Goal: Task Accomplishment & Management: Manage account settings

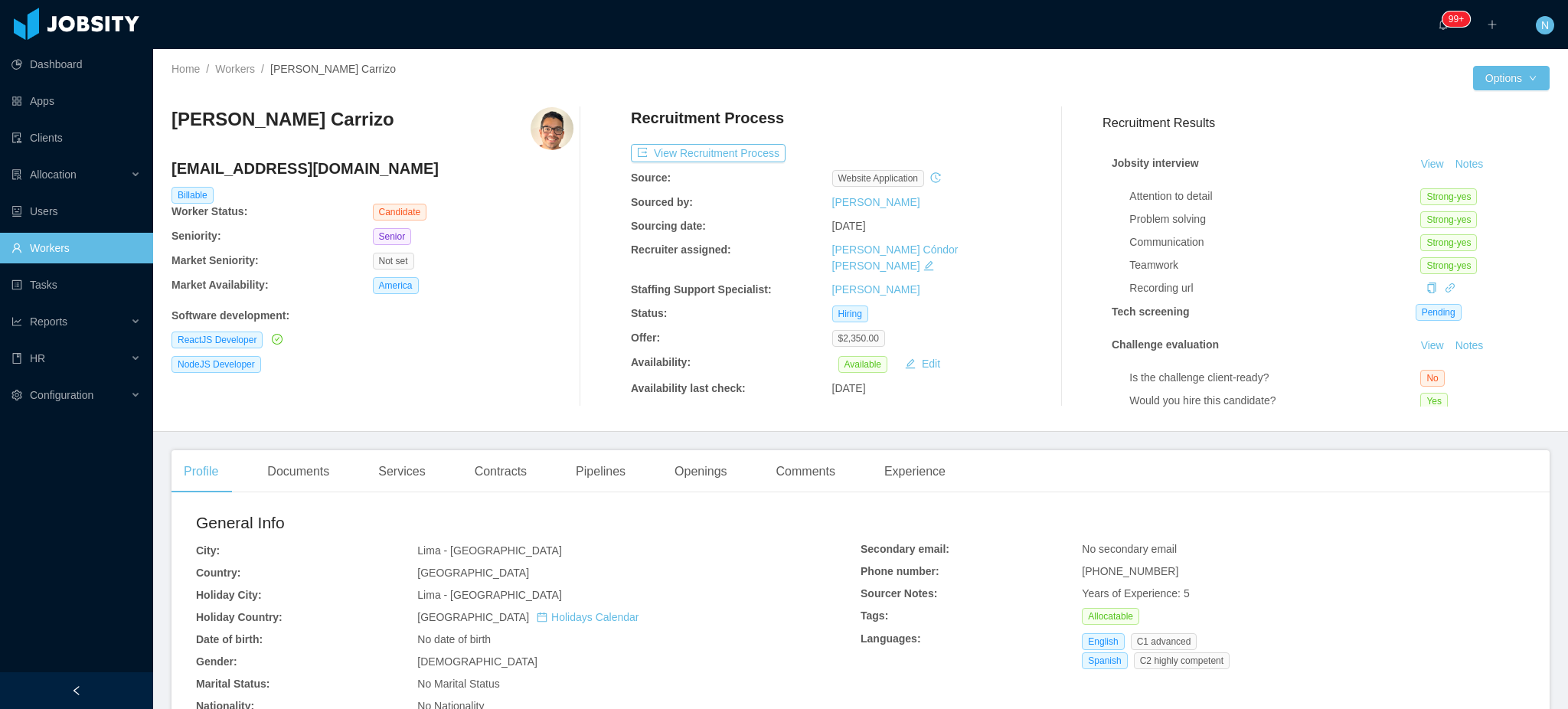
click at [240, 167] on h4 "rogerreng.c@gmail.com" at bounding box center [372, 168] width 402 height 21
copy h4 "rogerreng.c@gmail.com"
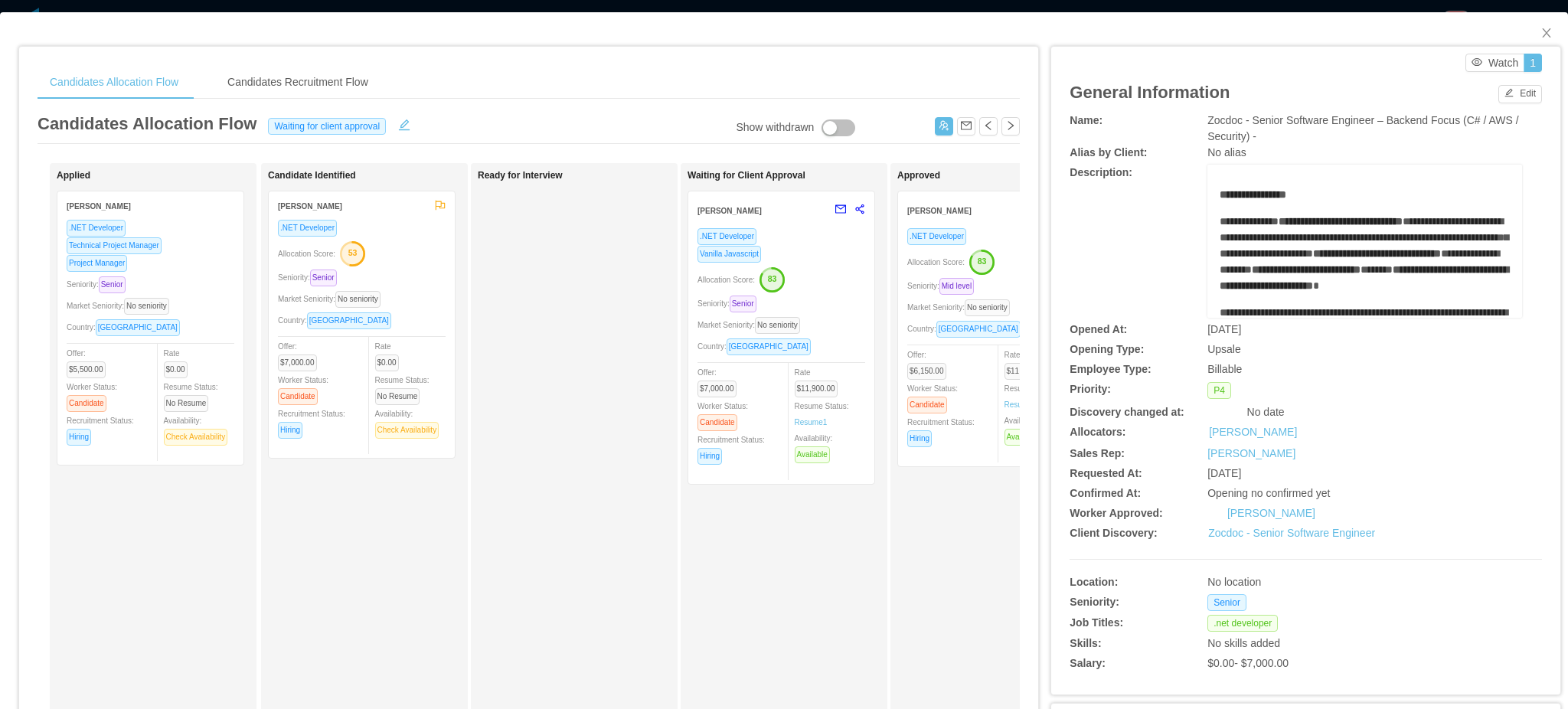
click at [980, 221] on div "[PERSON_NAME]" at bounding box center [981, 209] width 148 height 29
click at [977, 372] on div "Offer: $6,150.00 Worker Status: Candidate Recruitment Status: Hiring" at bounding box center [949, 397] width 84 height 101
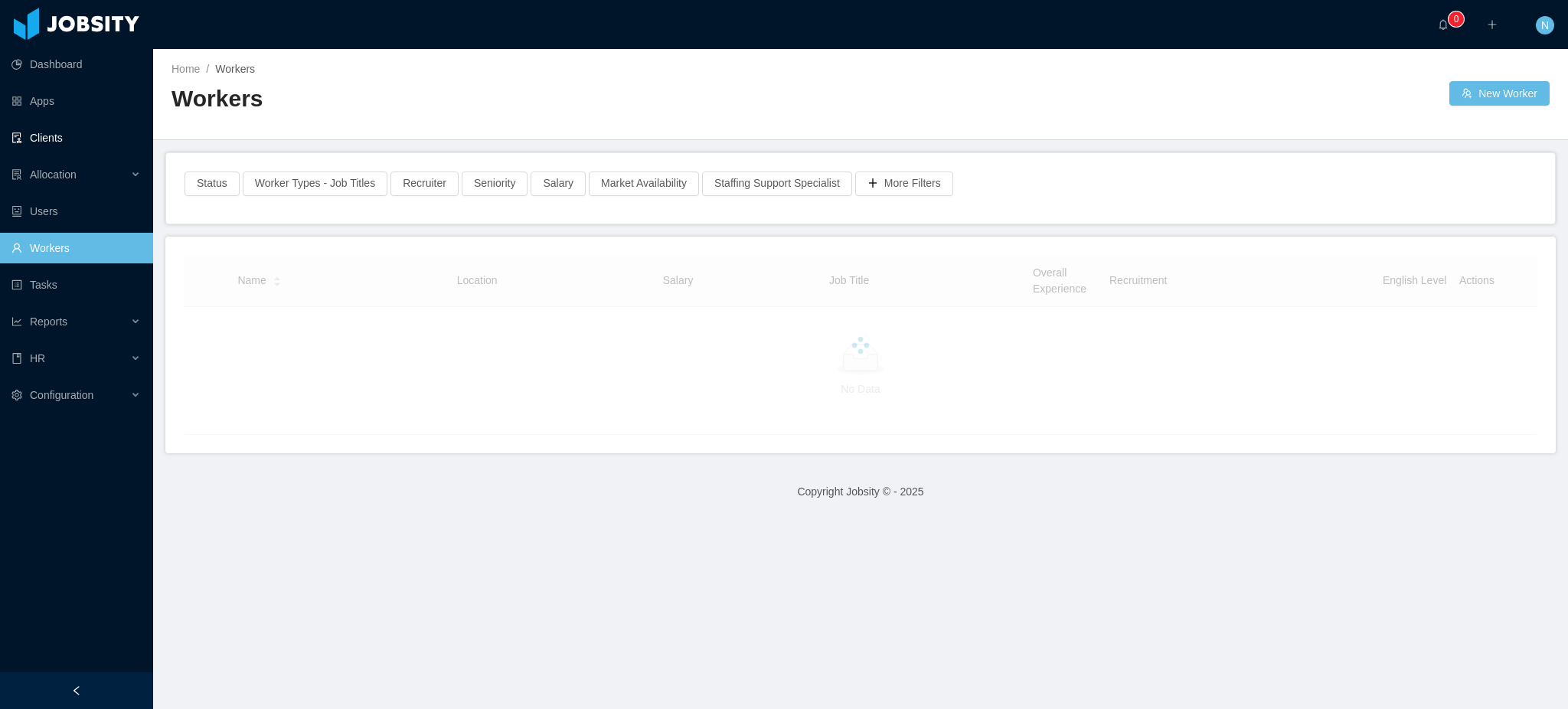
click at [57, 134] on link "Clients" at bounding box center [76, 138] width 130 height 31
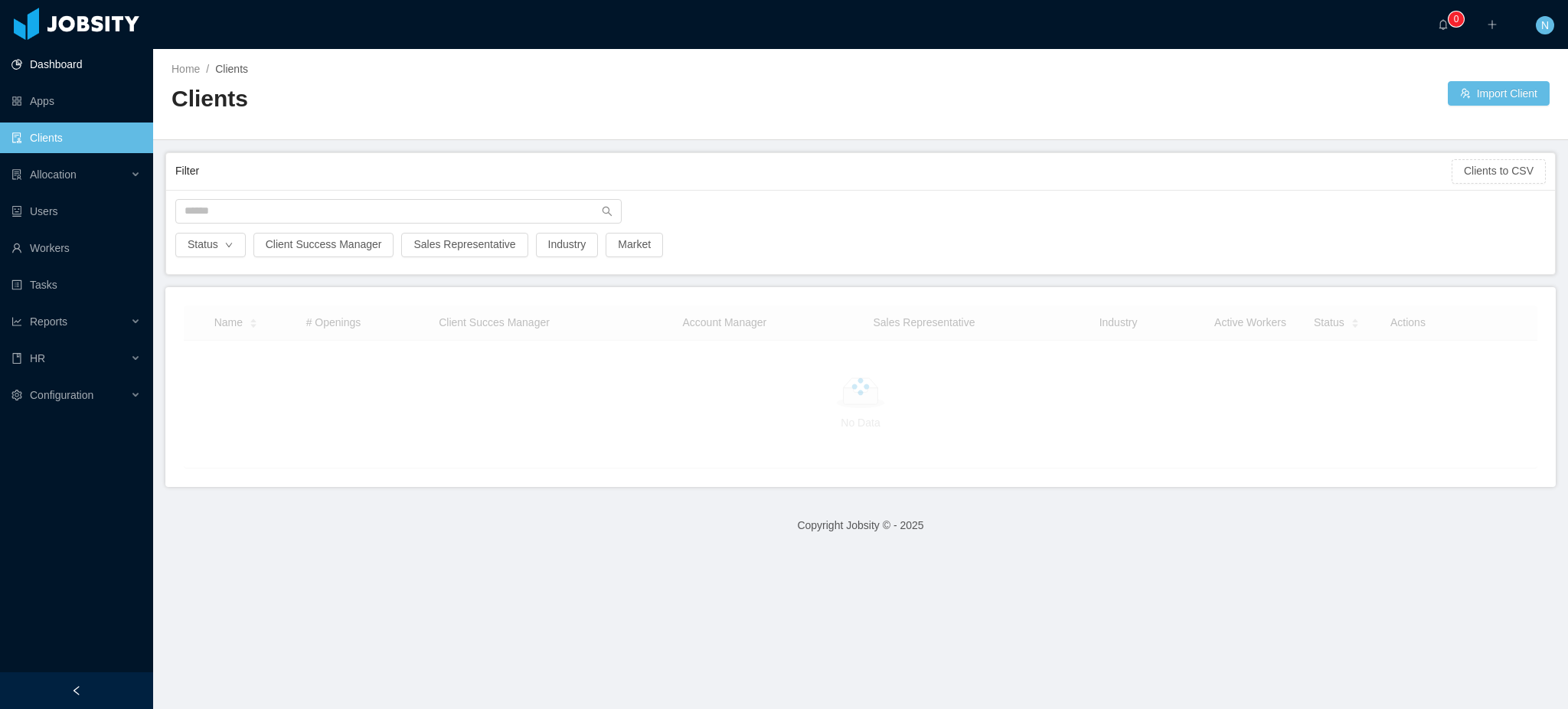
click at [69, 68] on link "Dashboard" at bounding box center [76, 64] width 130 height 31
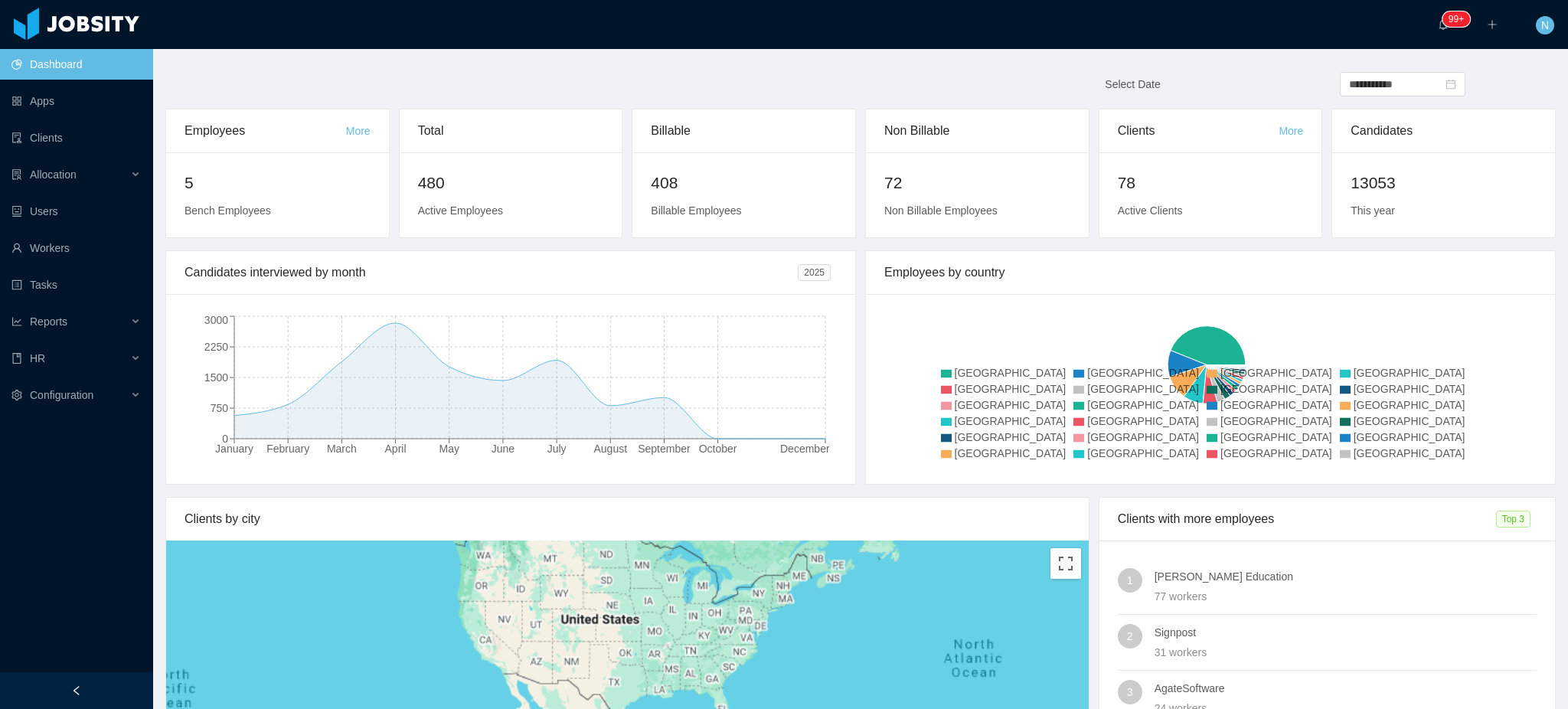
click at [1341, 410] on icon at bounding box center [1345, 406] width 11 height 8
click at [1354, 411] on span "[GEOGRAPHIC_DATA]" at bounding box center [1409, 404] width 112 height 12
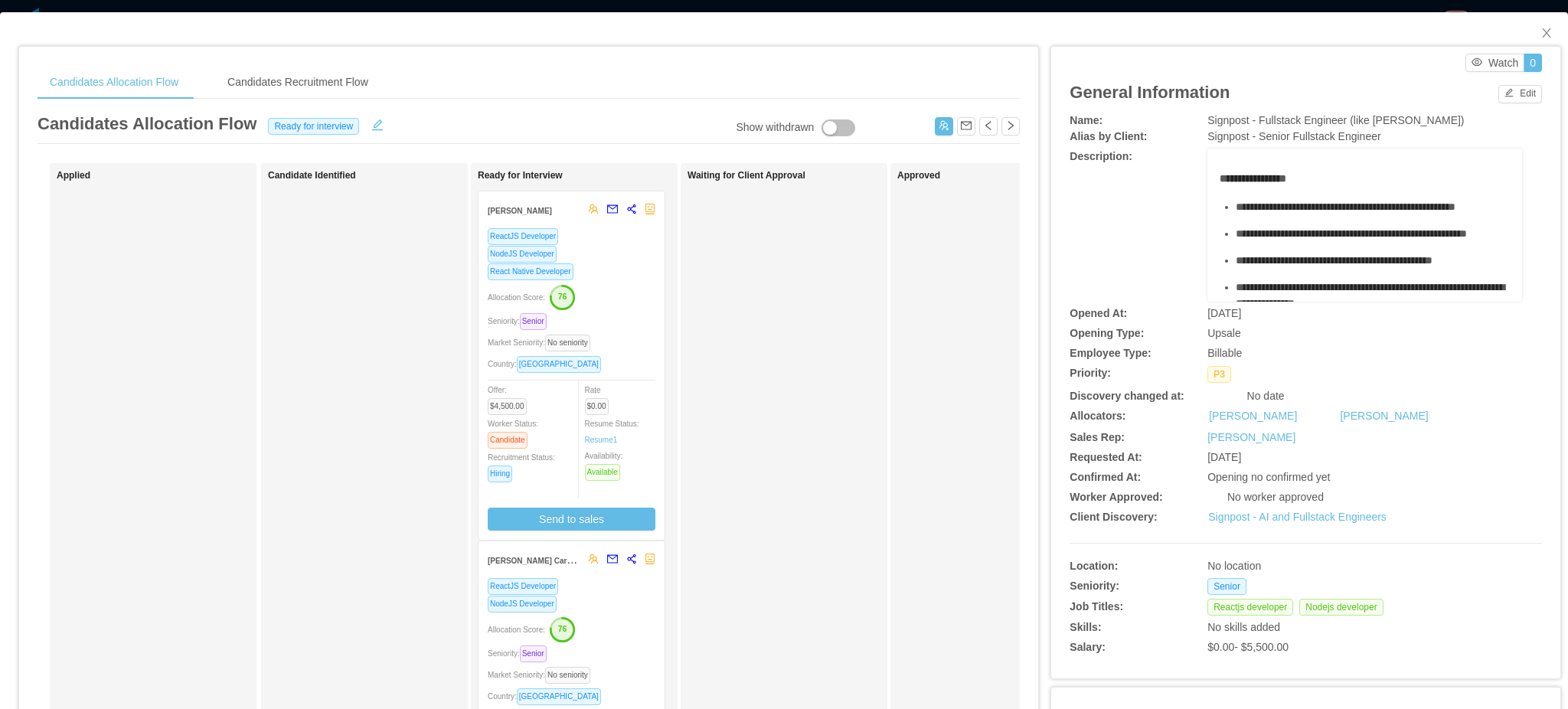
scroll to position [102, 0]
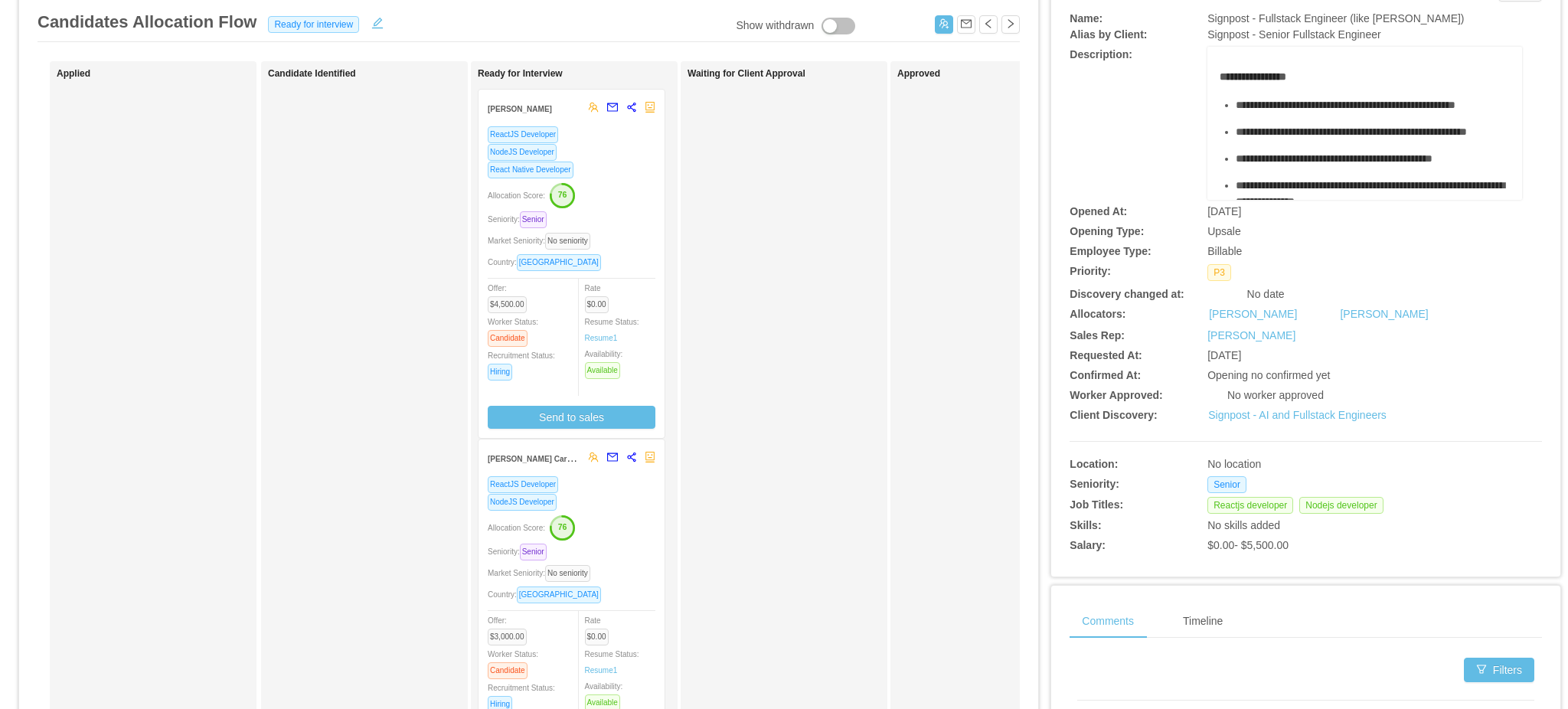
click at [645, 544] on div "Seniority: Senior" at bounding box center [572, 552] width 168 height 18
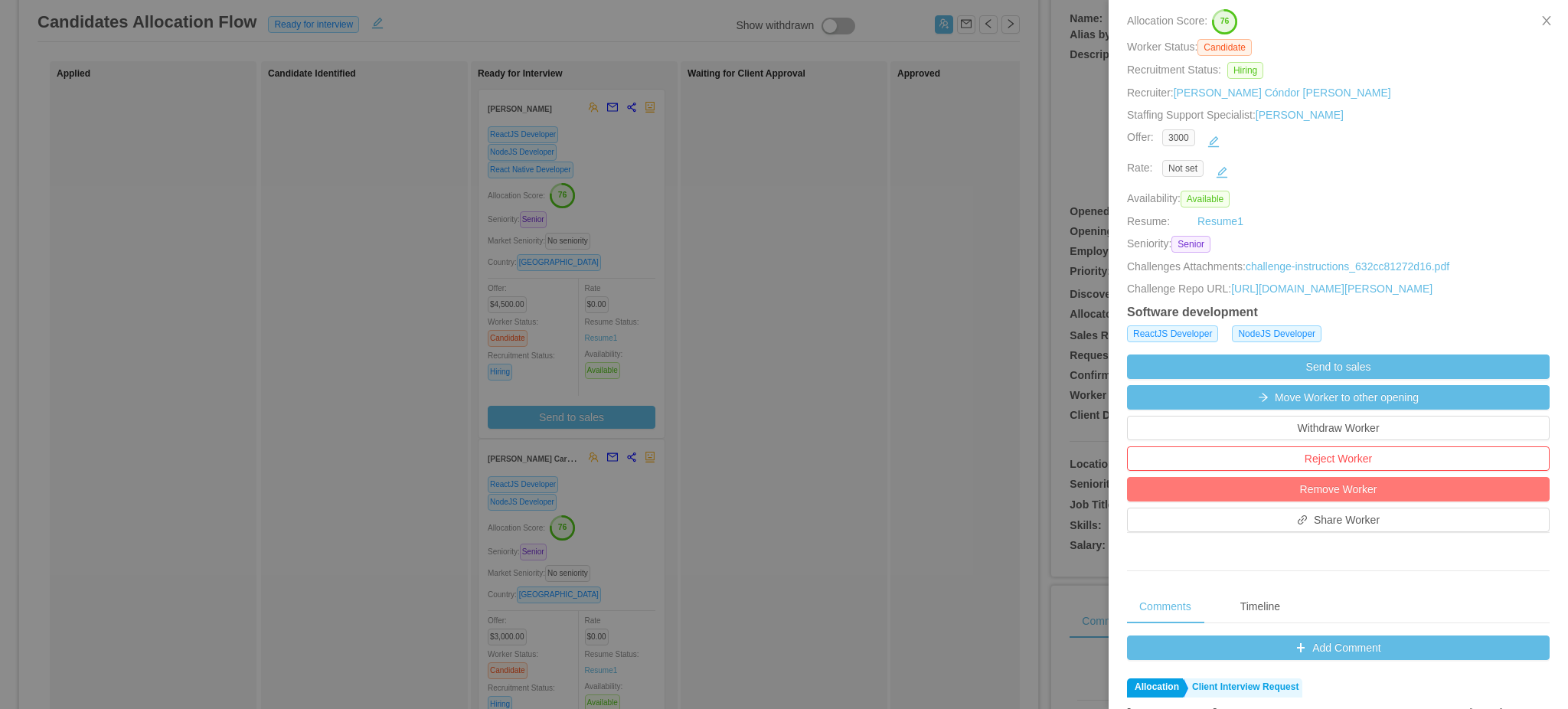
scroll to position [509, 0]
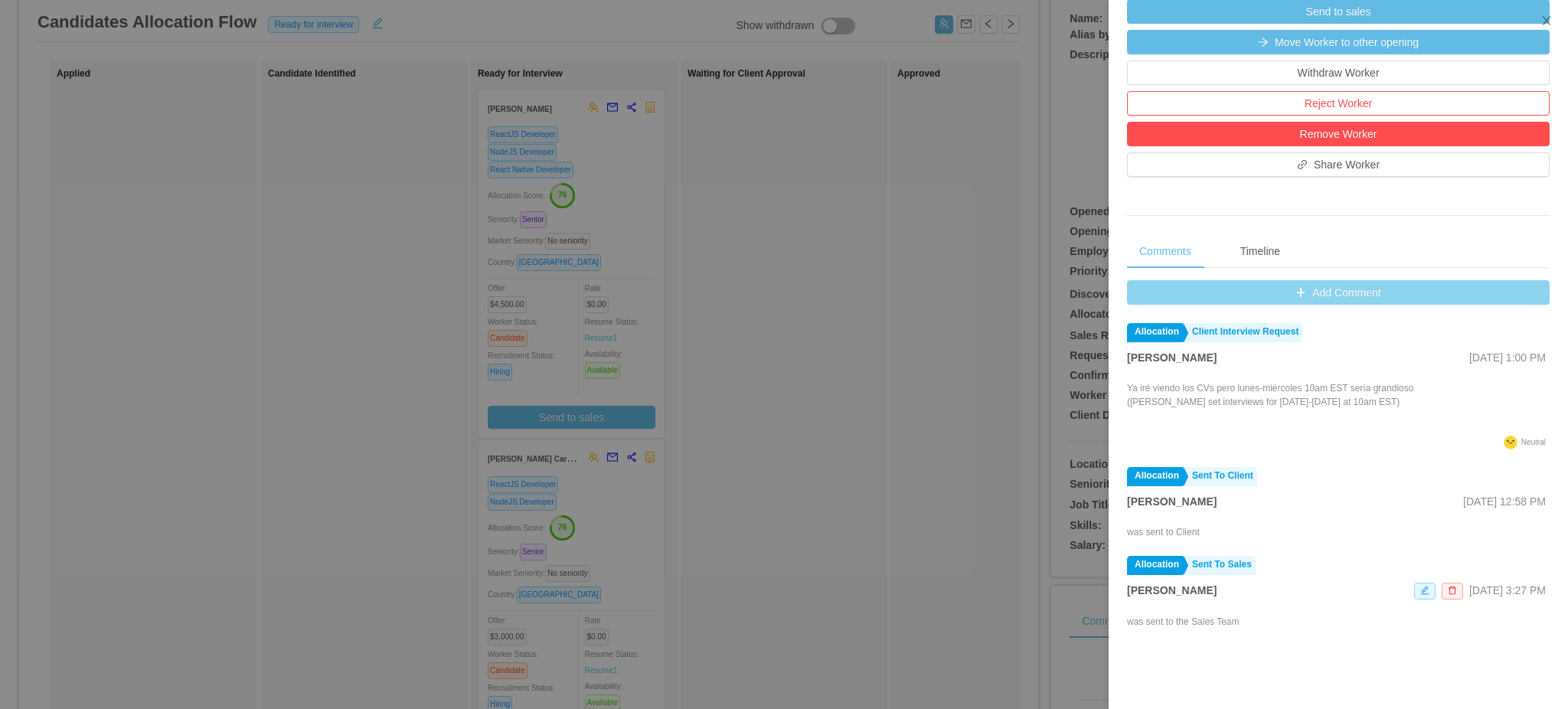
click at [1315, 305] on button "Add Comment" at bounding box center [1338, 293] width 422 height 24
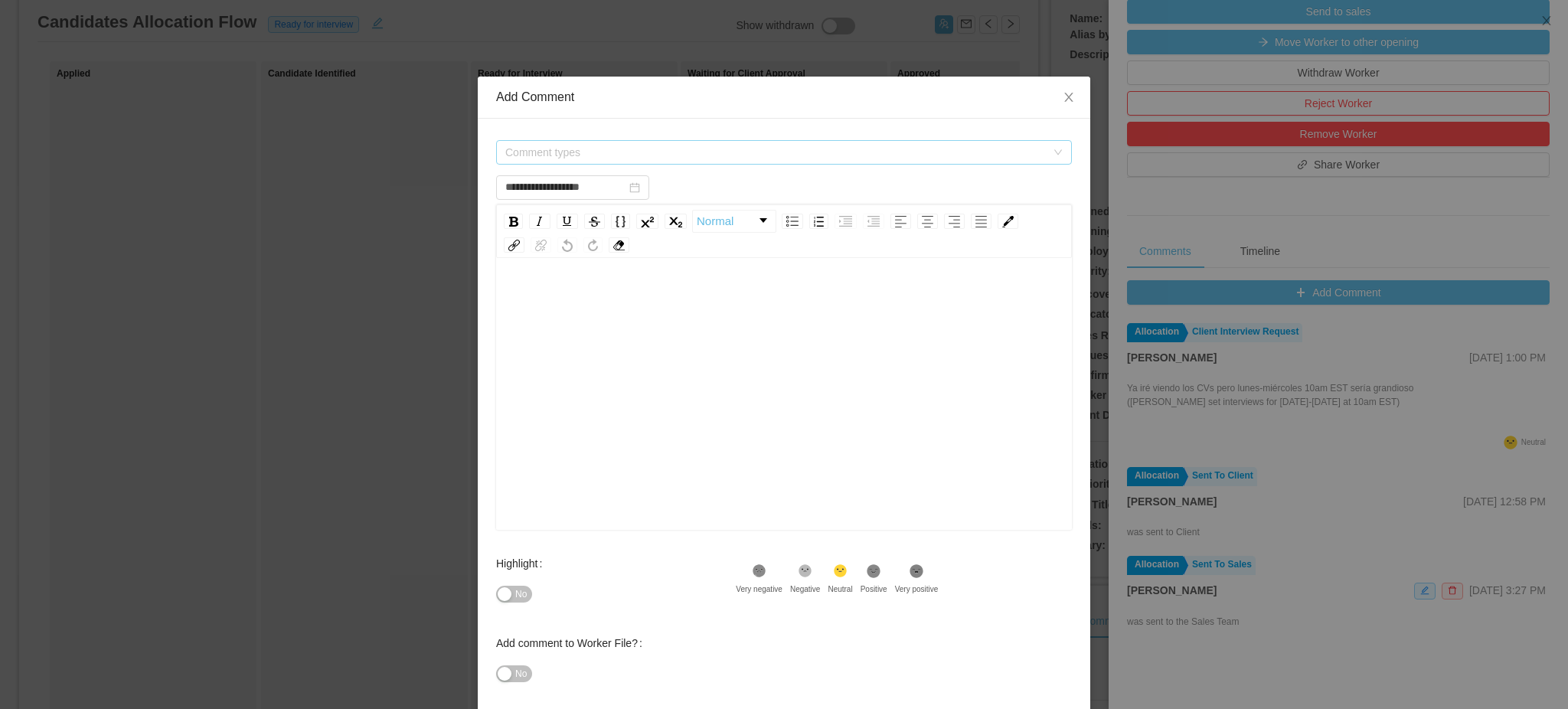
click at [809, 143] on span "Comment types" at bounding box center [780, 152] width 548 height 23
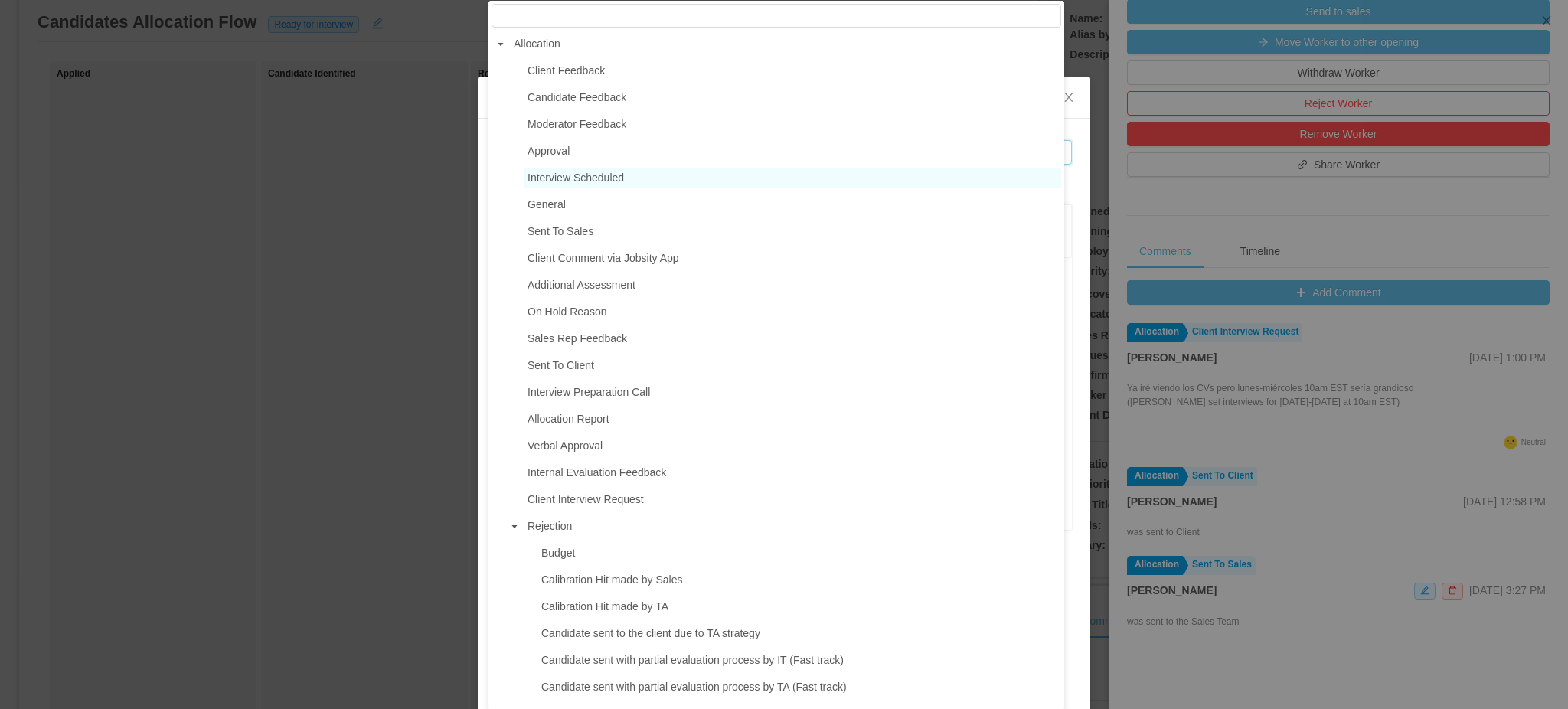
click at [590, 176] on span "Interview Scheduled" at bounding box center [576, 177] width 96 height 12
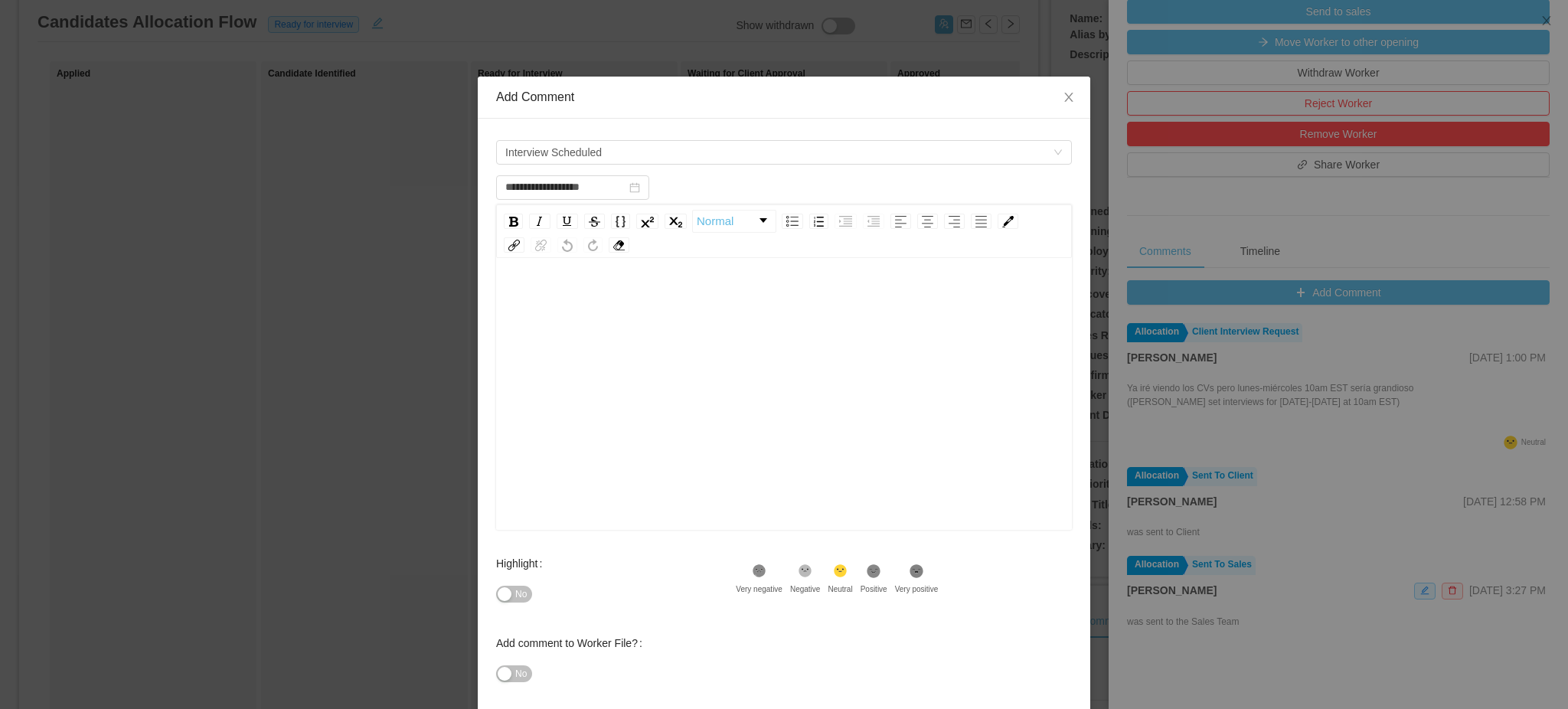
click at [665, 364] on div "rdw-editor" at bounding box center [784, 417] width 552 height 268
type input "**********"
click at [541, 300] on div "rdw-editor" at bounding box center [784, 299] width 552 height 31
click at [699, 293] on div "**********" at bounding box center [784, 299] width 552 height 31
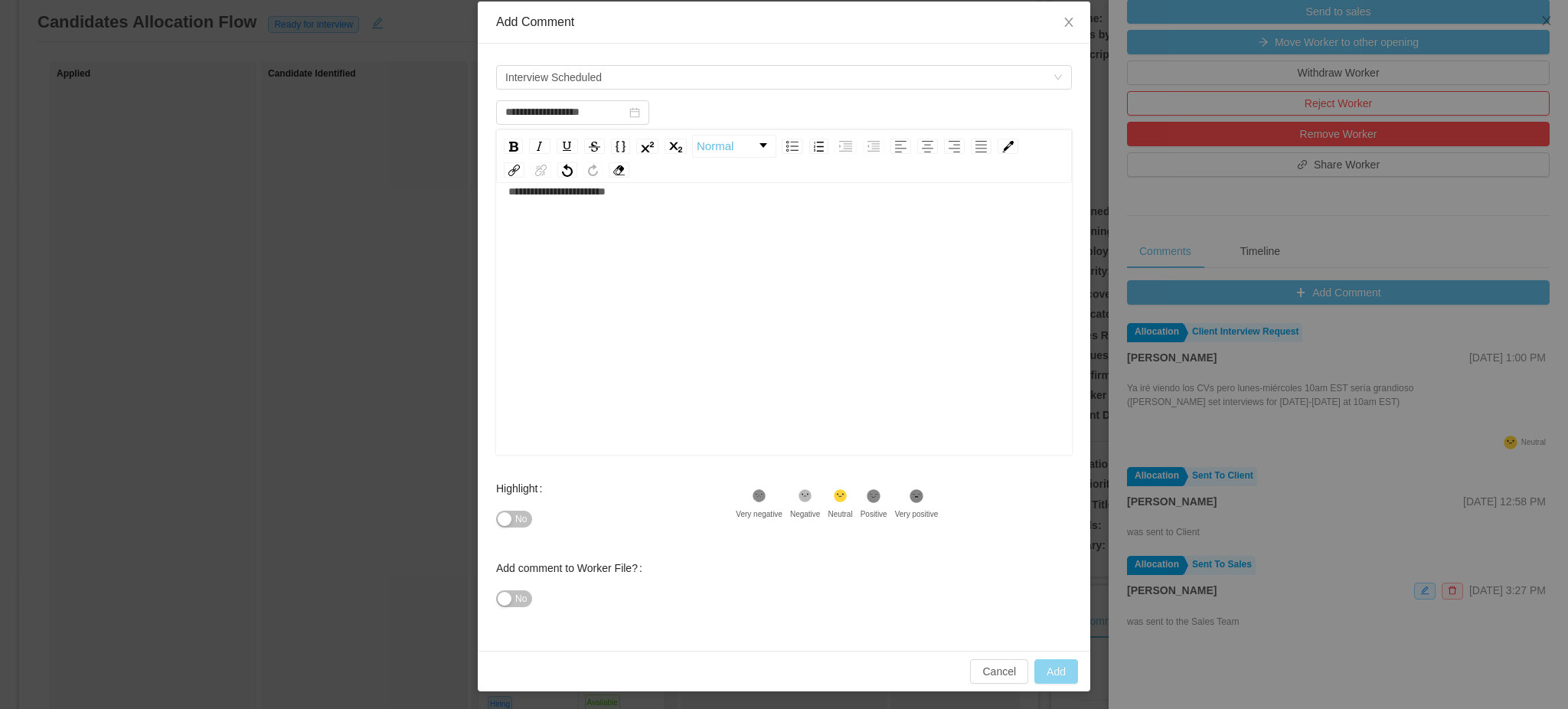
type input "**********"
click at [1060, 672] on button "Add" at bounding box center [1057, 672] width 44 height 24
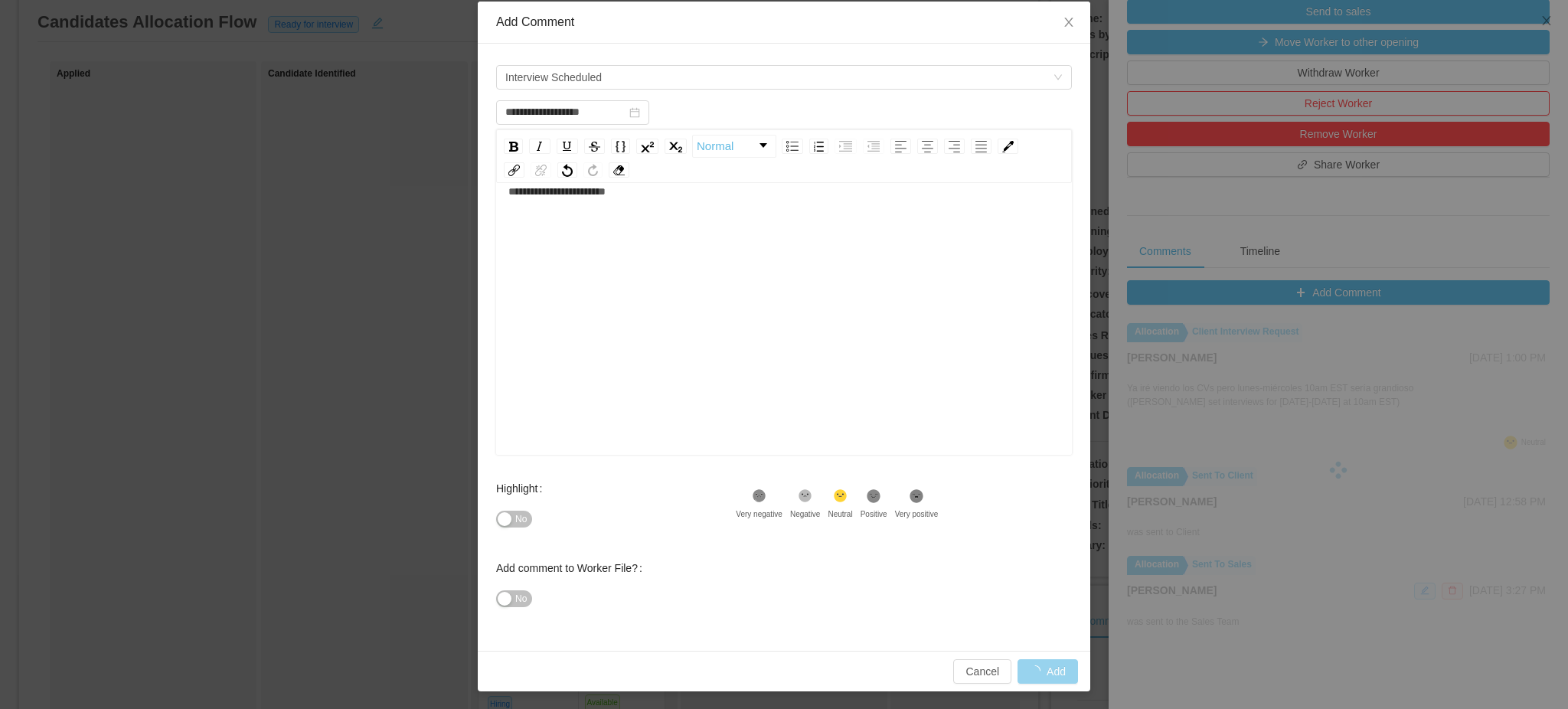
click at [701, 194] on div "**********" at bounding box center [784, 192] width 552 height 31
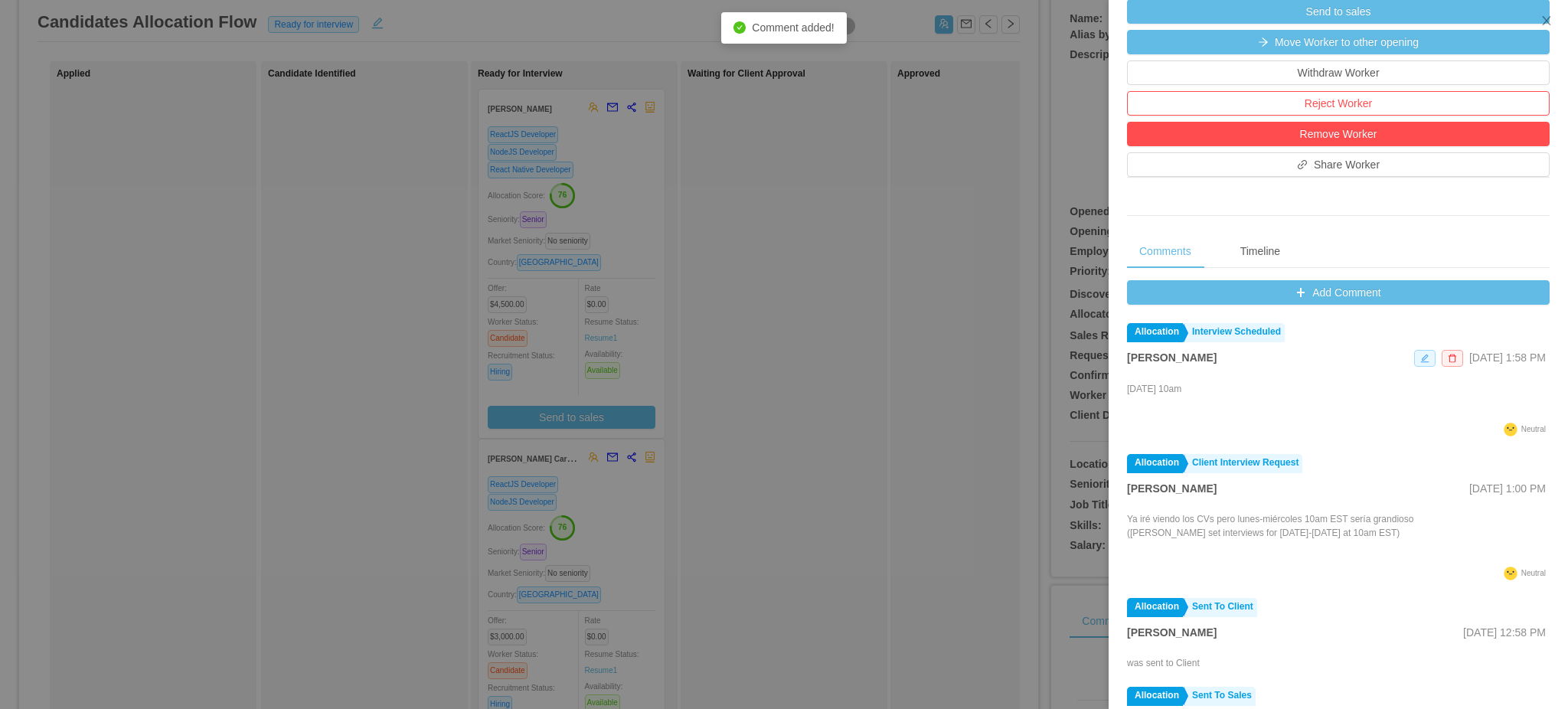
click at [1421, 363] on icon "icon: edit" at bounding box center [1425, 359] width 8 height 8
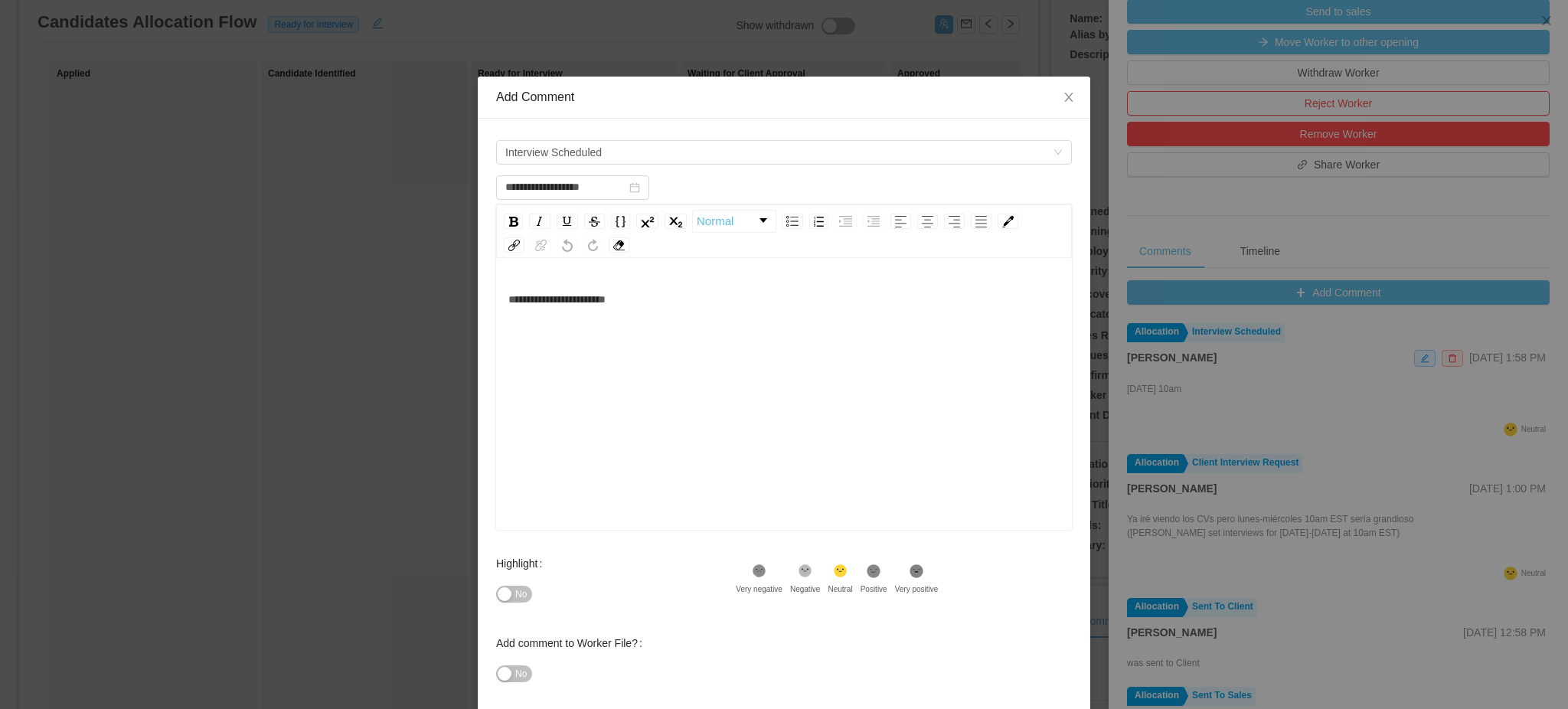
click at [763, 302] on div "**********" at bounding box center [784, 299] width 552 height 31
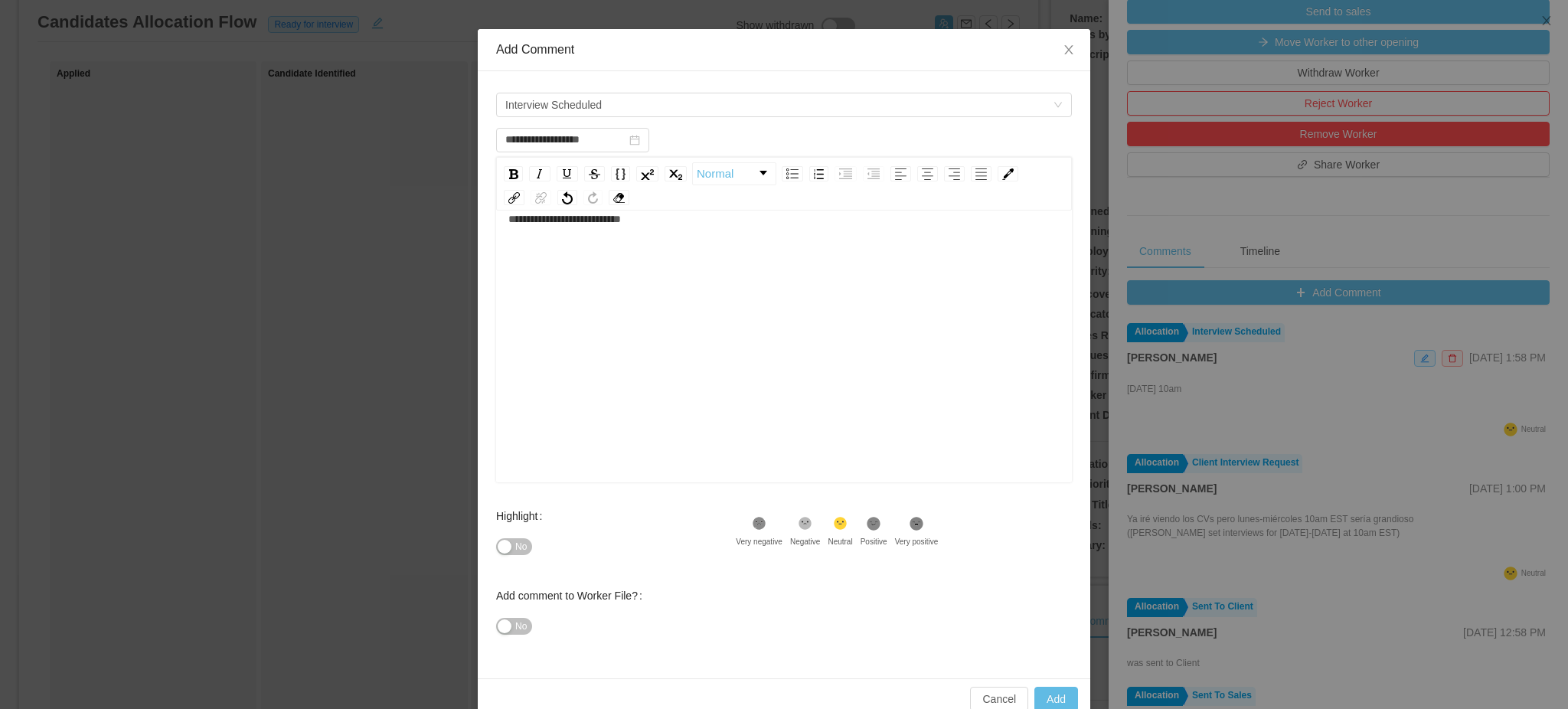
scroll to position [75, 0]
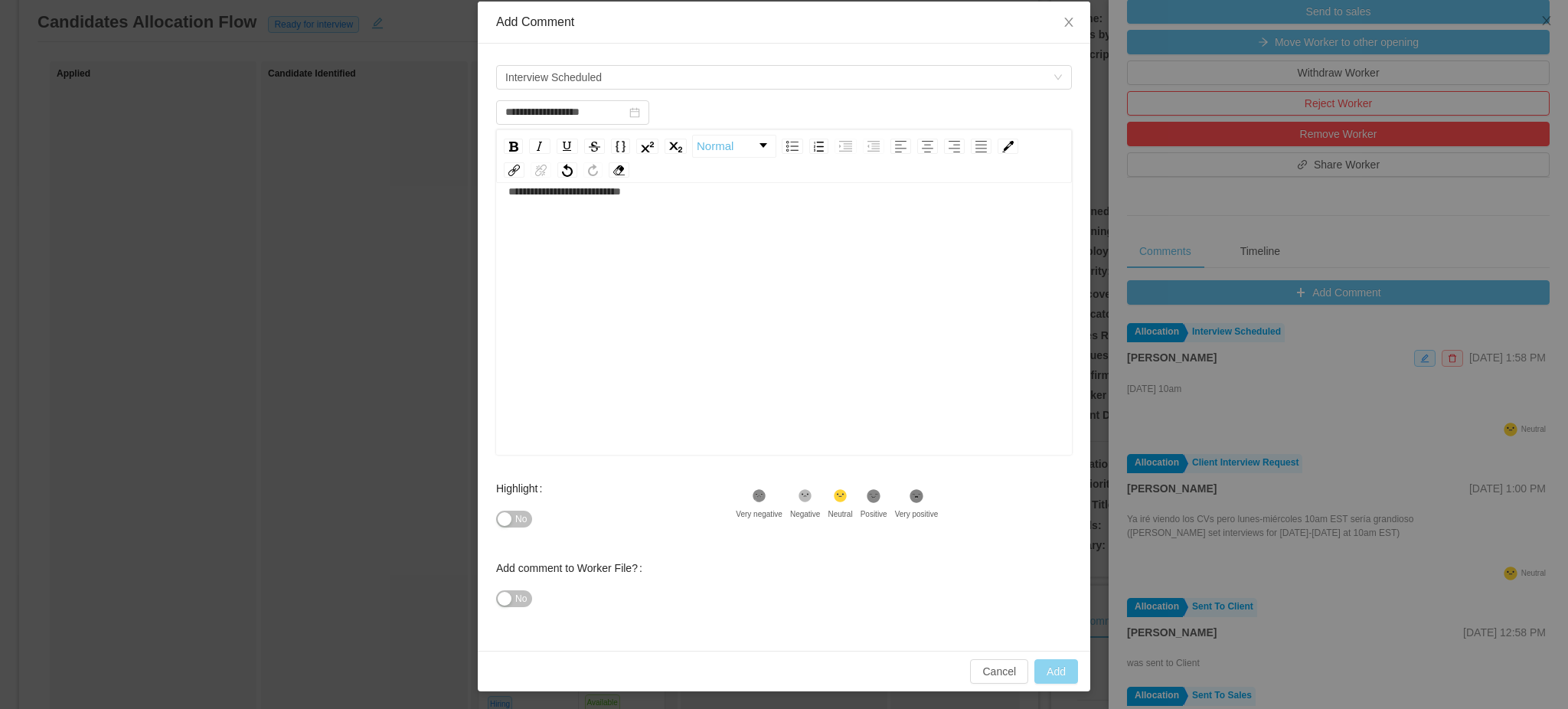
click at [1046, 677] on button "Add" at bounding box center [1057, 672] width 44 height 24
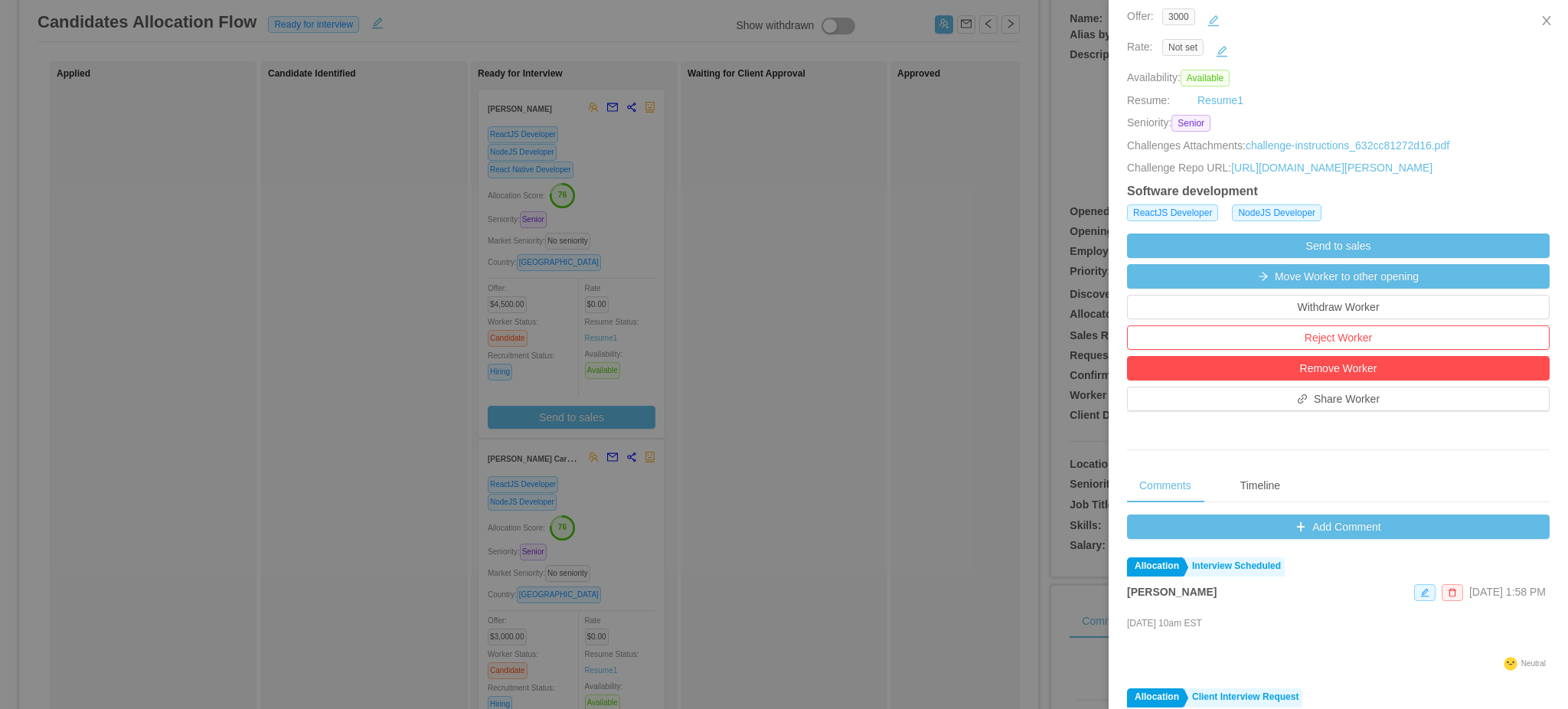
scroll to position [0, 0]
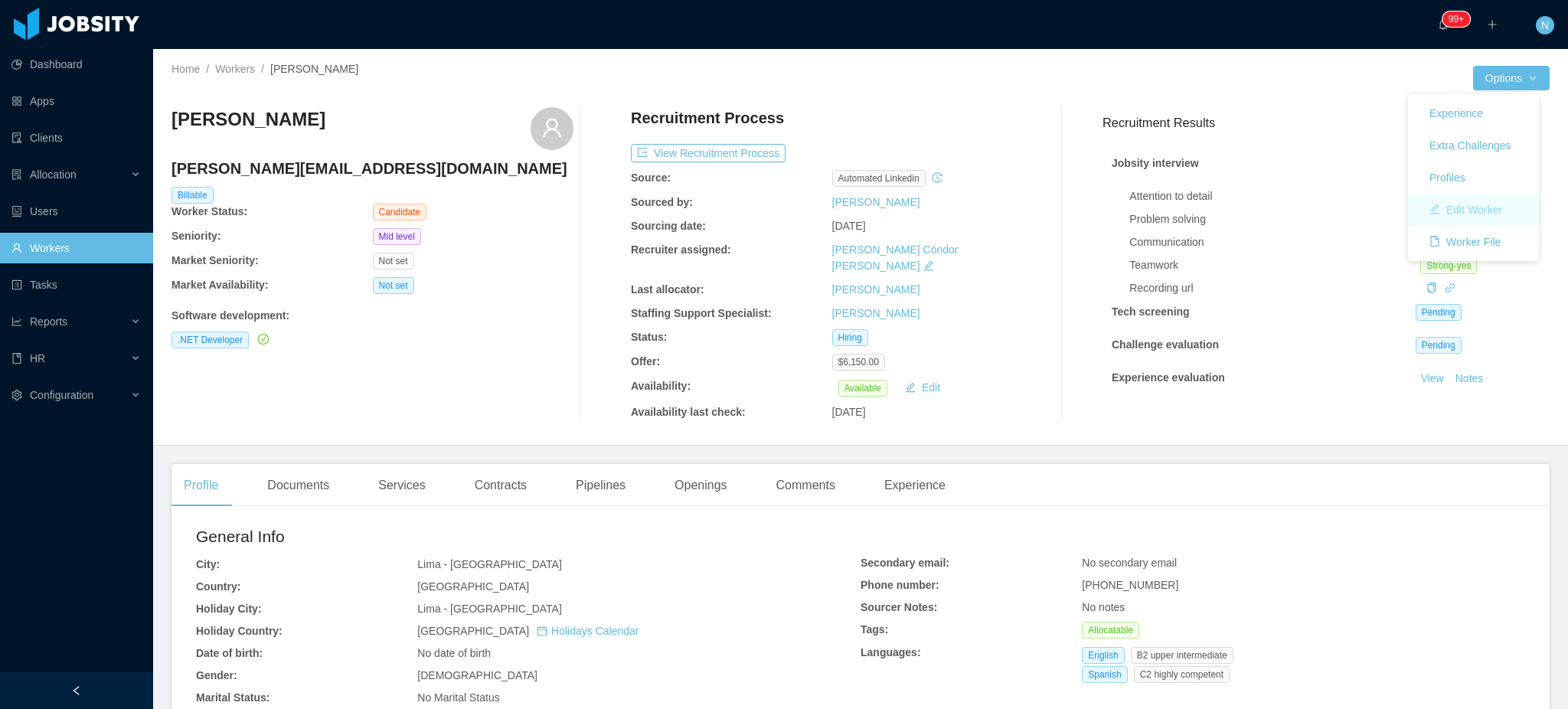
click at [1486, 221] on button "Edit Worker" at bounding box center [1465, 209] width 97 height 24
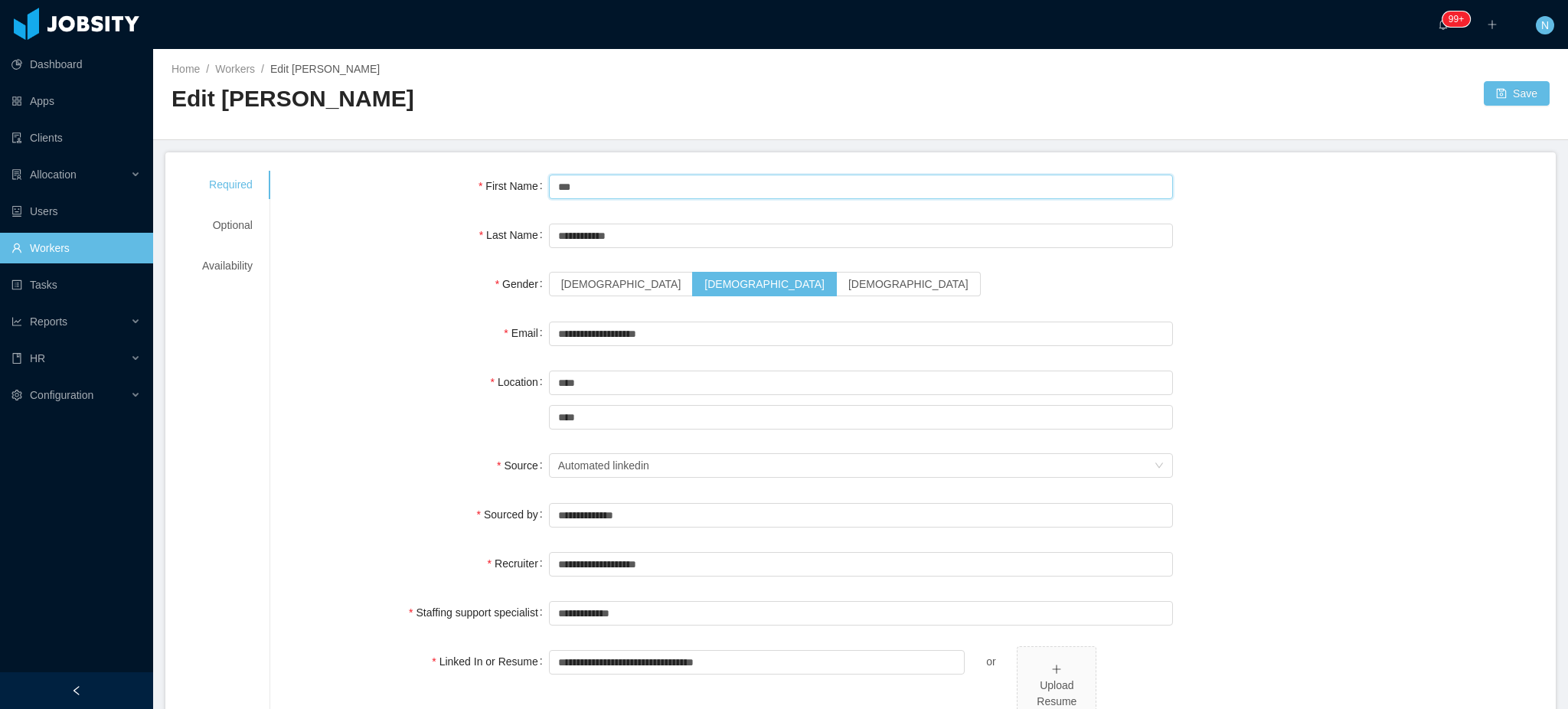
click at [581, 182] on input "***" at bounding box center [861, 187] width 625 height 24
type input "********"
click at [1484, 89] on button "Save" at bounding box center [1517, 94] width 66 height 24
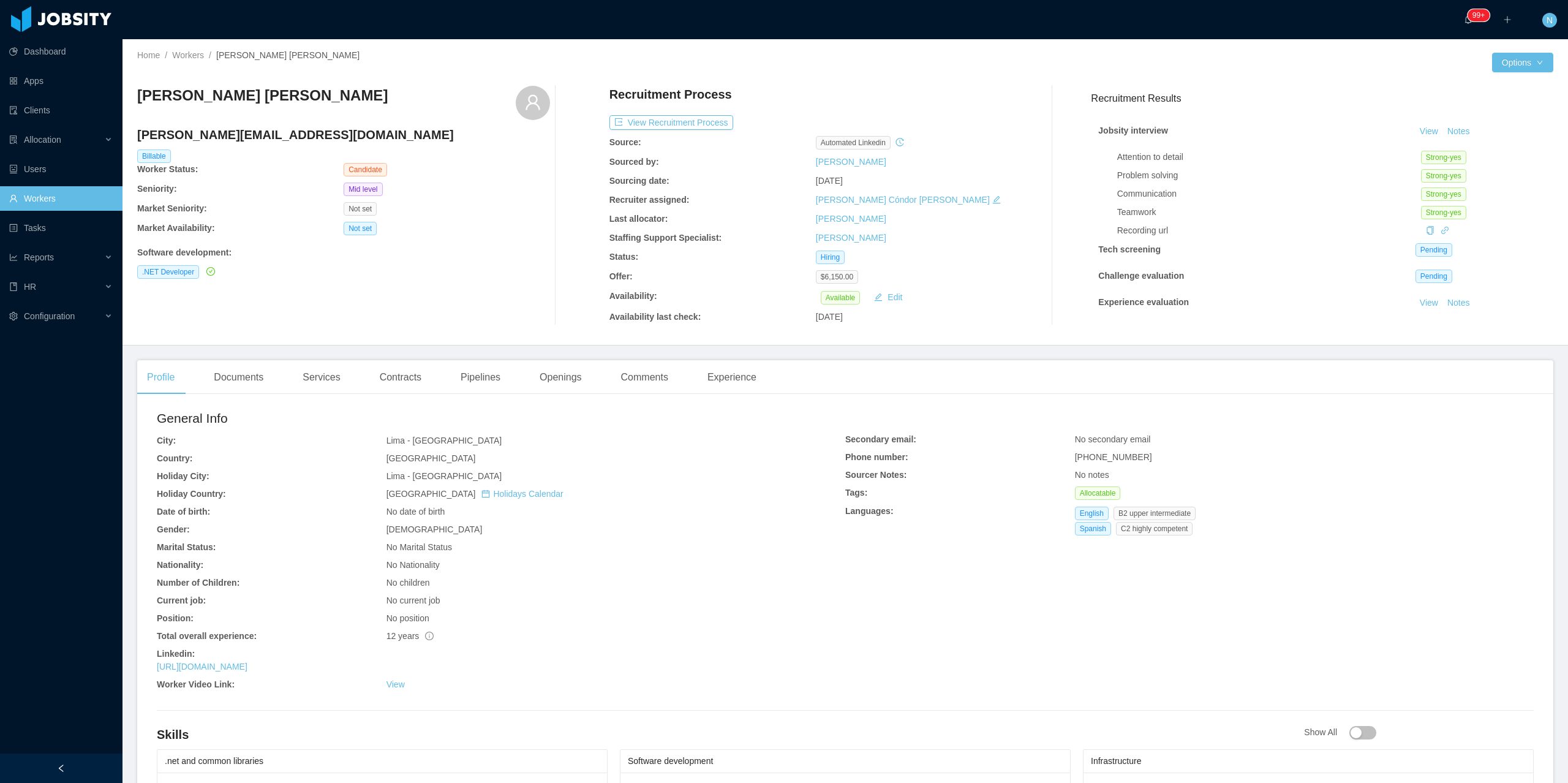
click at [187, 104] on h3 "[PERSON_NAME] [PERSON_NAME]" at bounding box center [262, 95] width 250 height 20
copy div "[PERSON_NAME] [PERSON_NAME]"
click at [236, 136] on h4 "[PERSON_NAME][EMAIL_ADDRESS][DOMAIN_NAME]" at bounding box center [343, 134] width 413 height 17
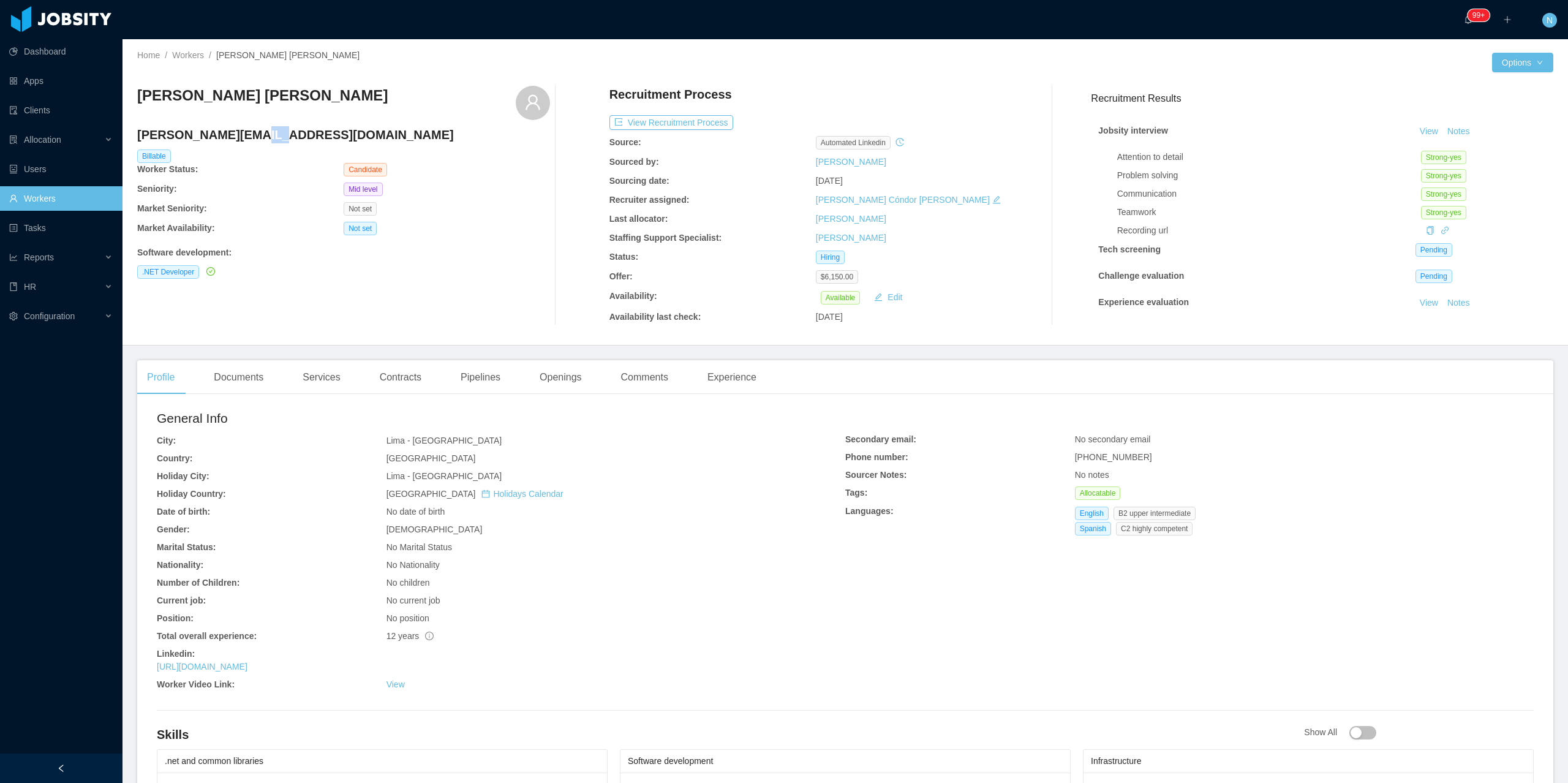
click at [236, 136] on h4 "[PERSON_NAME][EMAIL_ADDRESS][DOMAIN_NAME]" at bounding box center [343, 134] width 413 height 17
copy h4 "[PERSON_NAME][EMAIL_ADDRESS][DOMAIN_NAME]"
click at [226, 567] on link "[URL][DOMAIN_NAME]" at bounding box center [202, 666] width 91 height 10
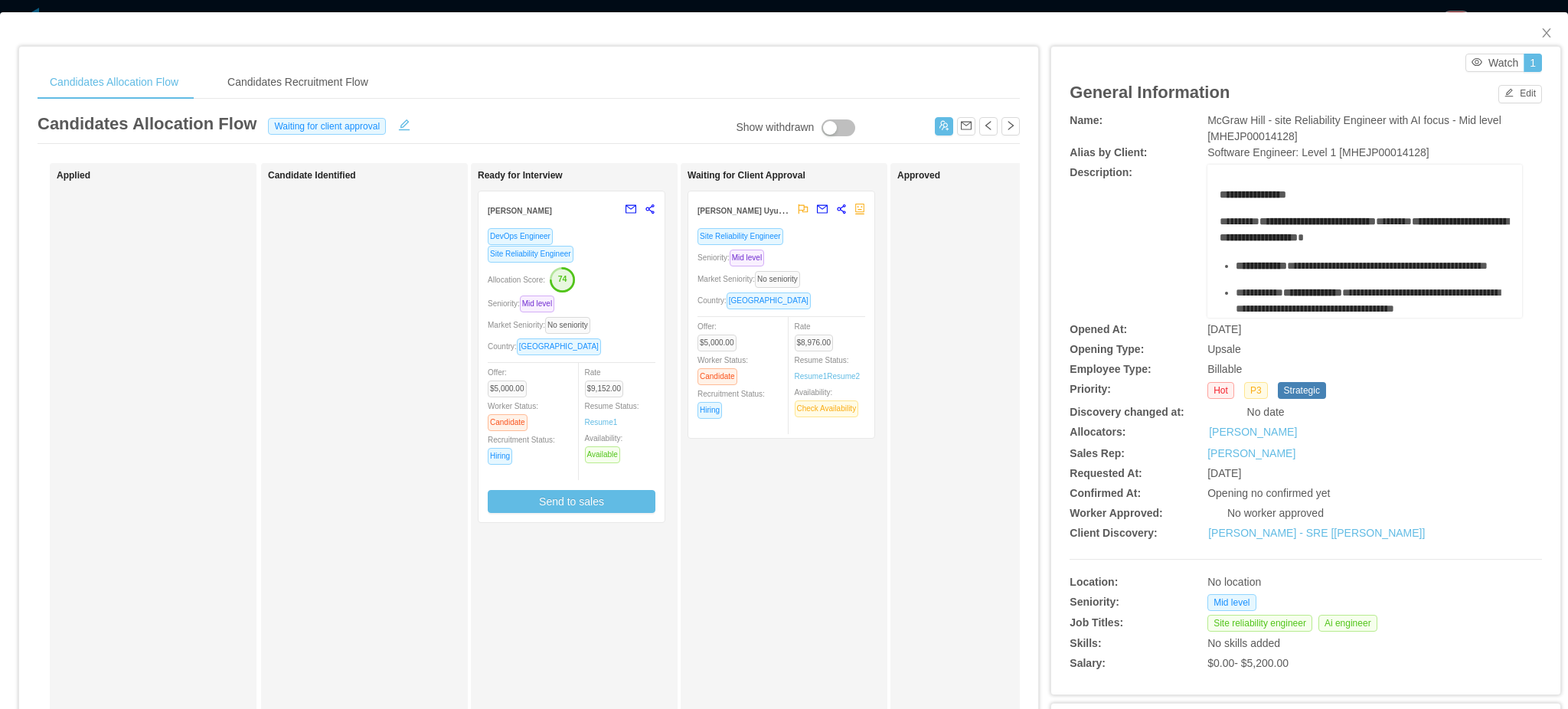
click at [602, 267] on div "Allocation Score: 74" at bounding box center [572, 279] width 168 height 24
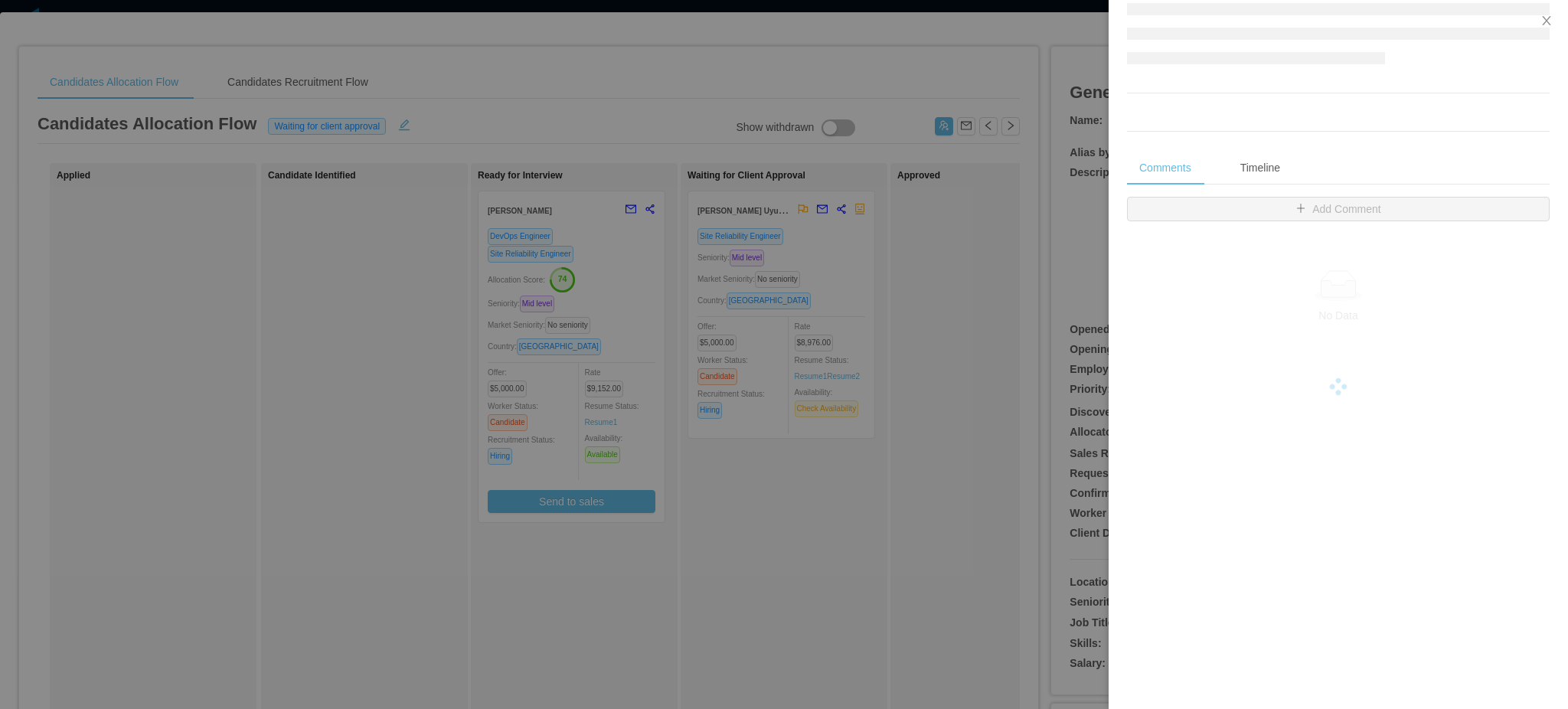
scroll to position [554, 0]
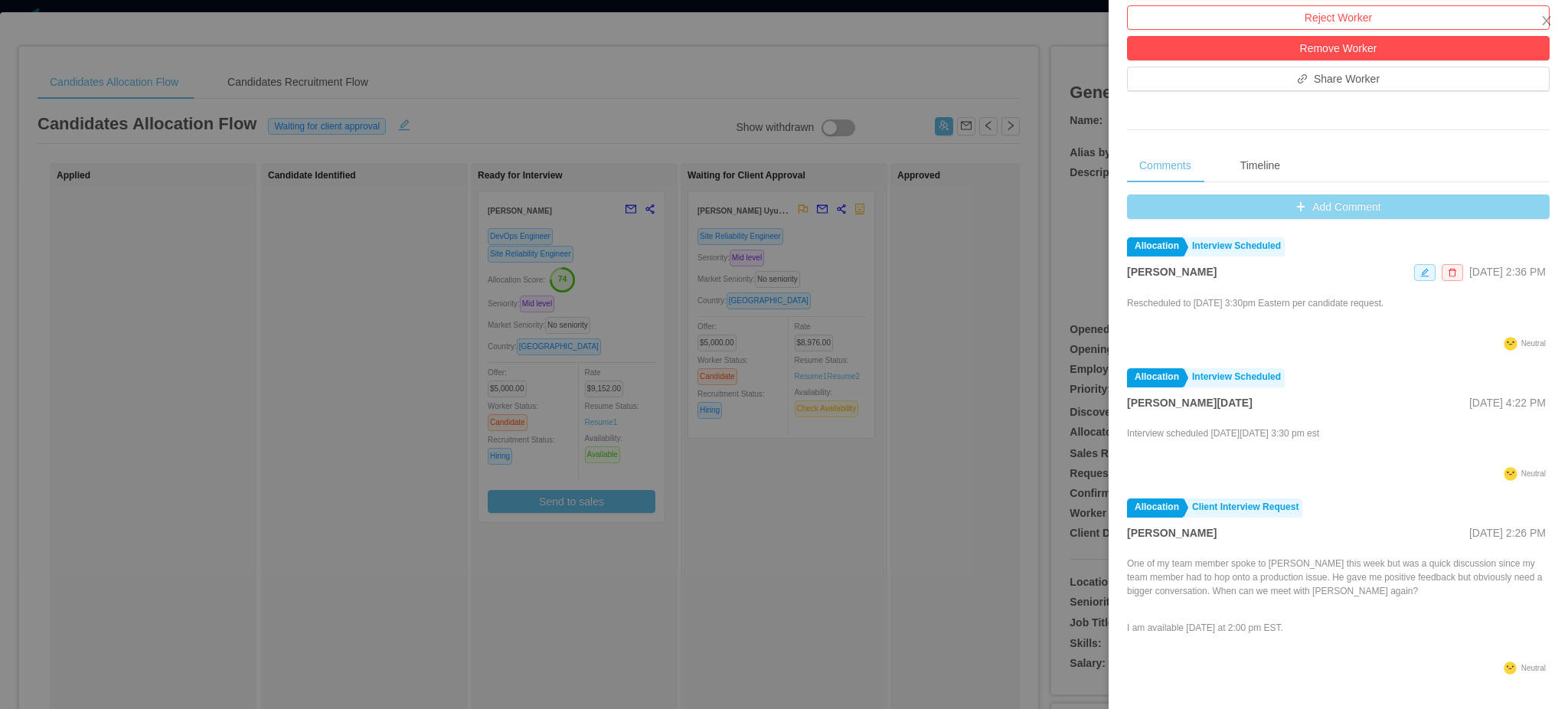
click at [1297, 202] on button "Add Comment" at bounding box center [1338, 207] width 422 height 24
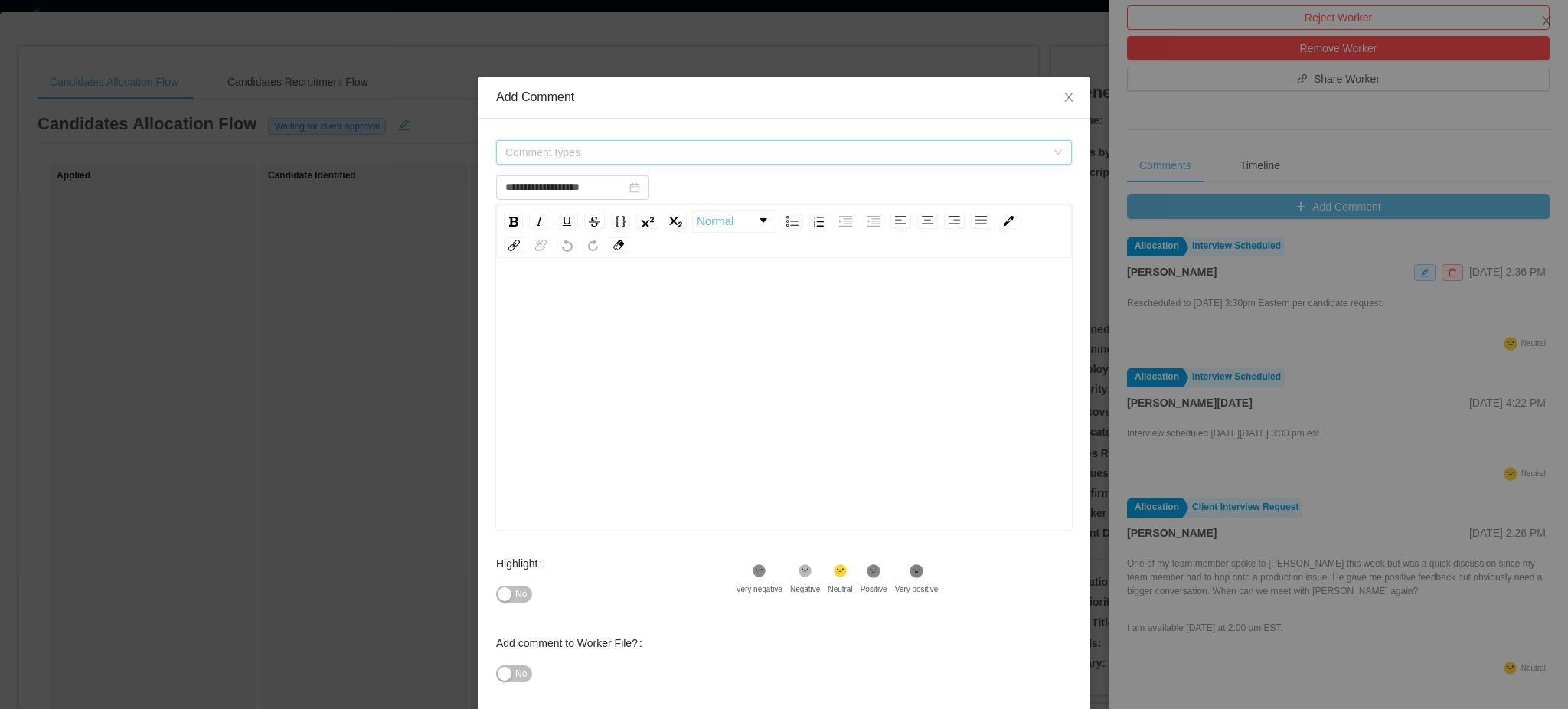
click at [788, 148] on span "Comment types" at bounding box center [775, 152] width 541 height 15
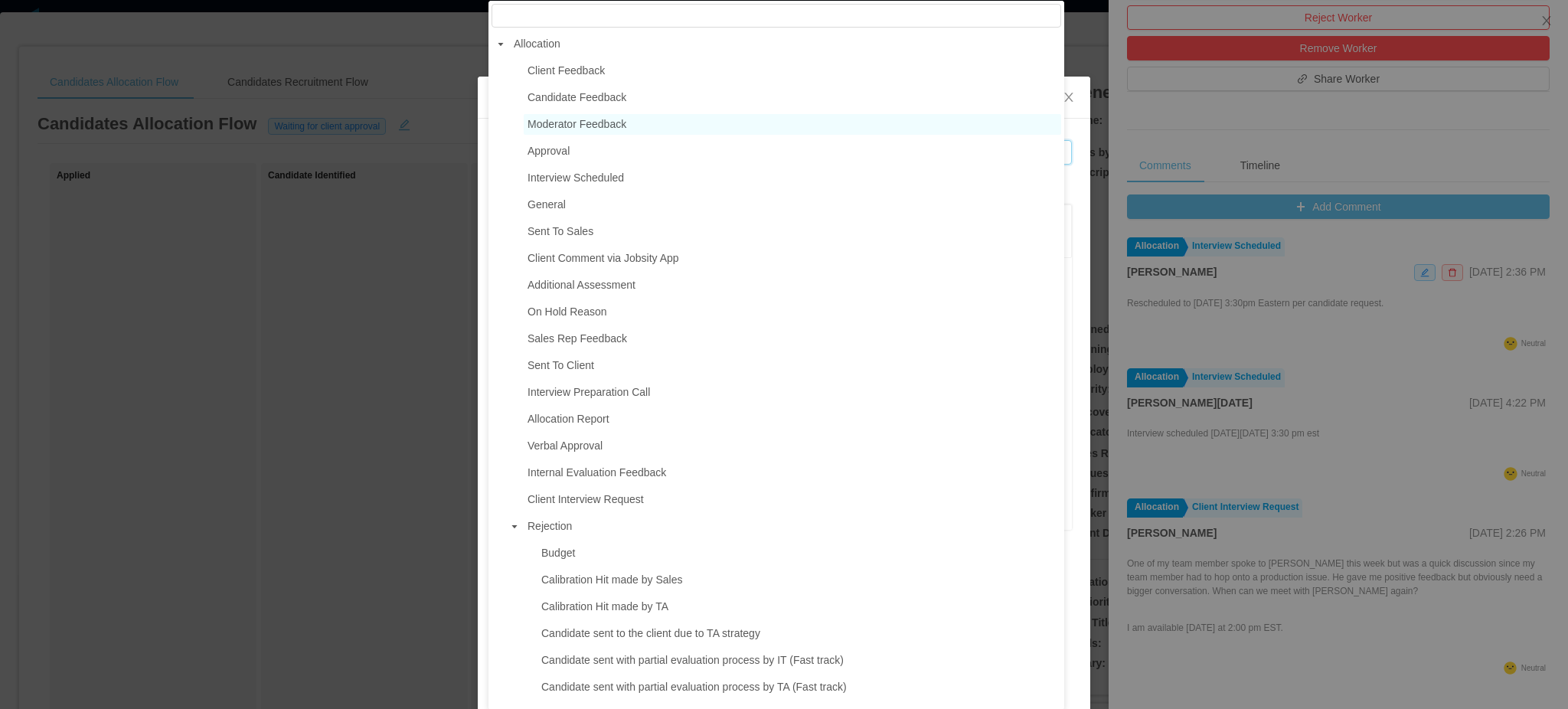
click at [598, 129] on span "Moderator Feedback" at bounding box center [576, 124] width 99 height 12
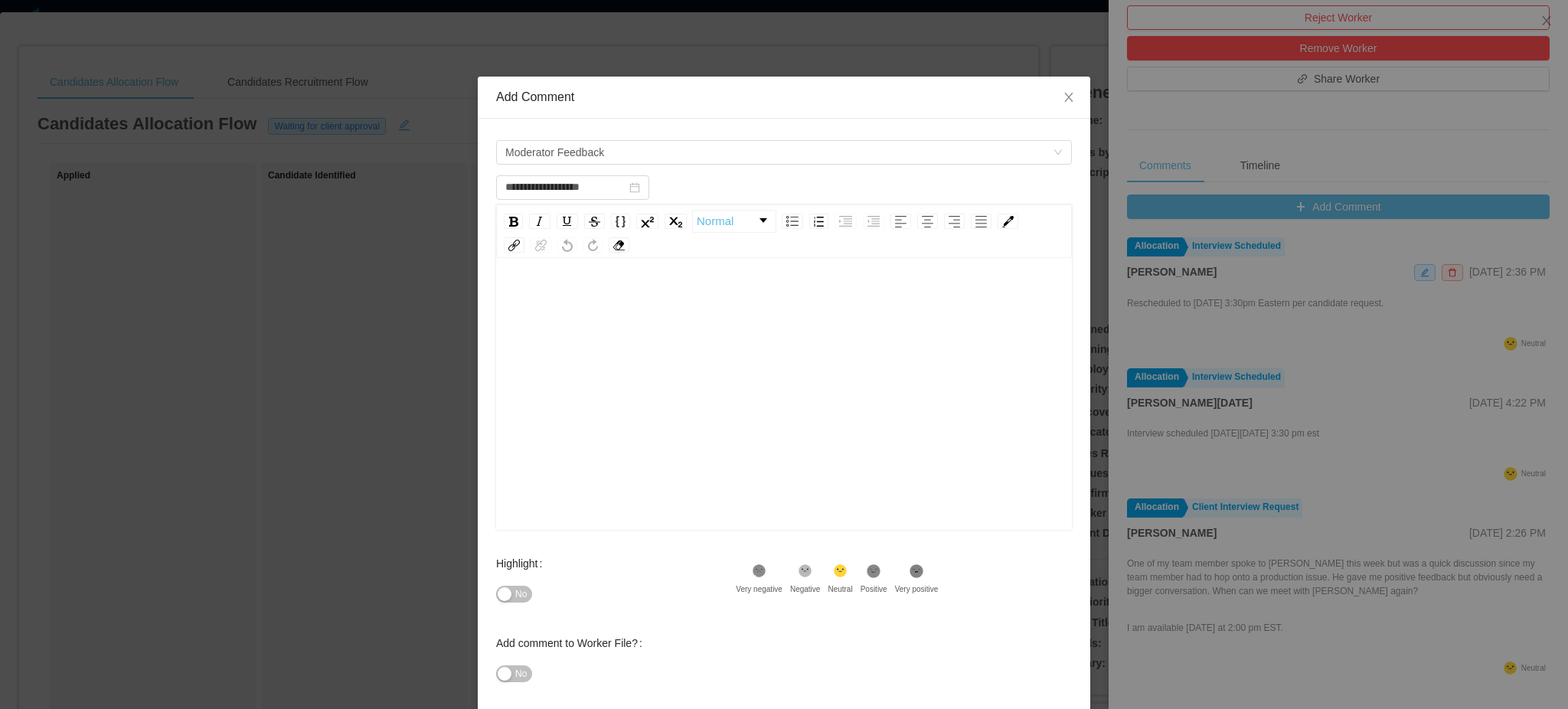
click at [690, 354] on div "rdw-editor" at bounding box center [784, 417] width 552 height 268
type input "**********"
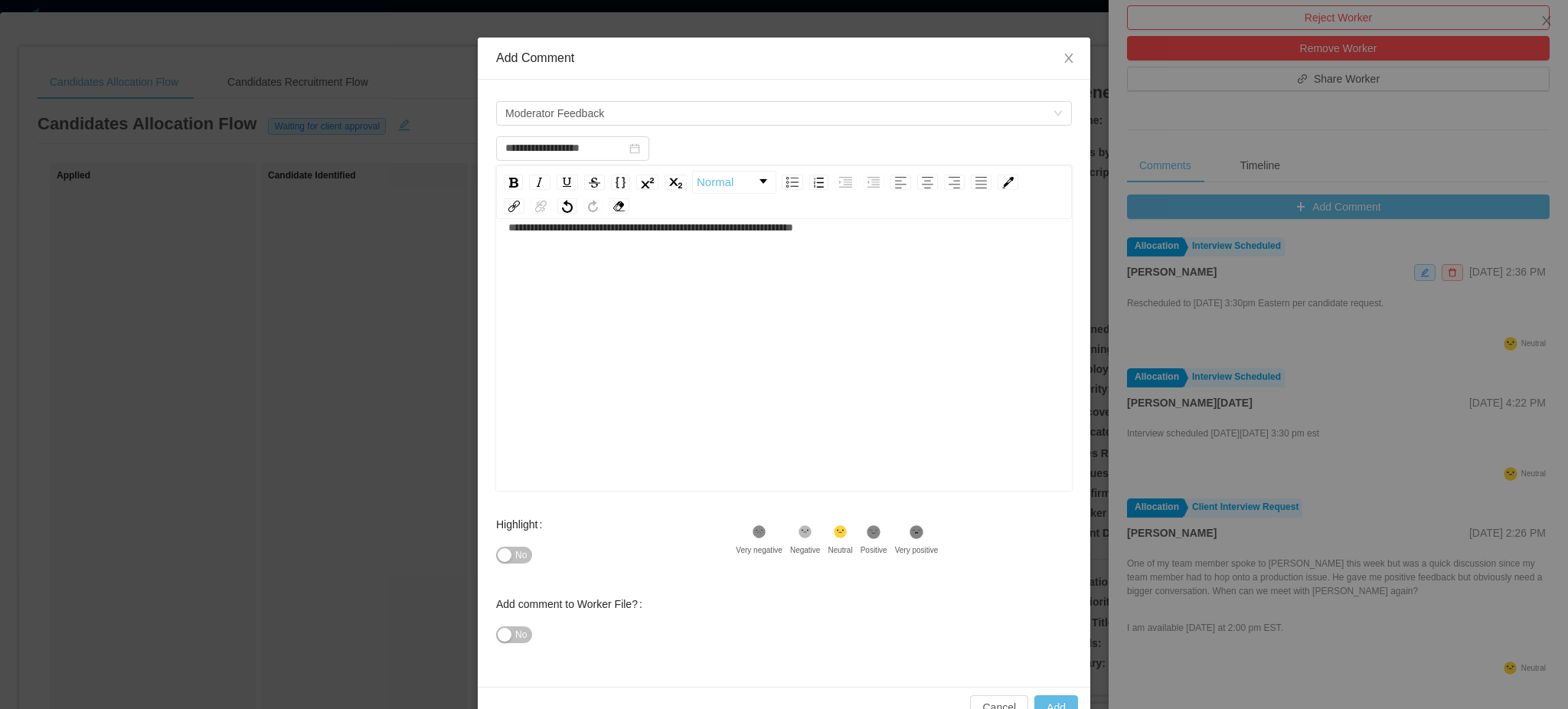
scroll to position [75, 0]
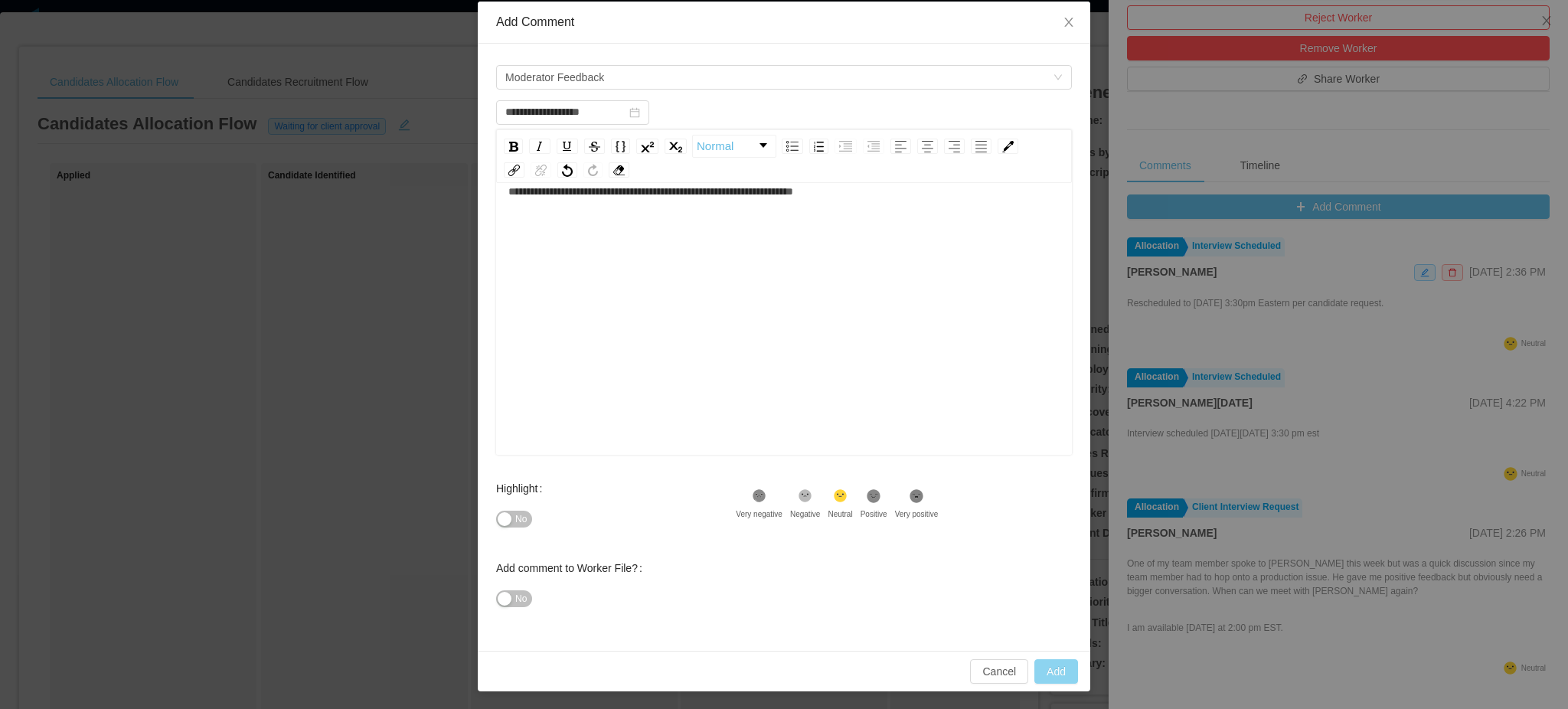
type input "**********"
click at [1044, 673] on button "Add" at bounding box center [1057, 672] width 44 height 24
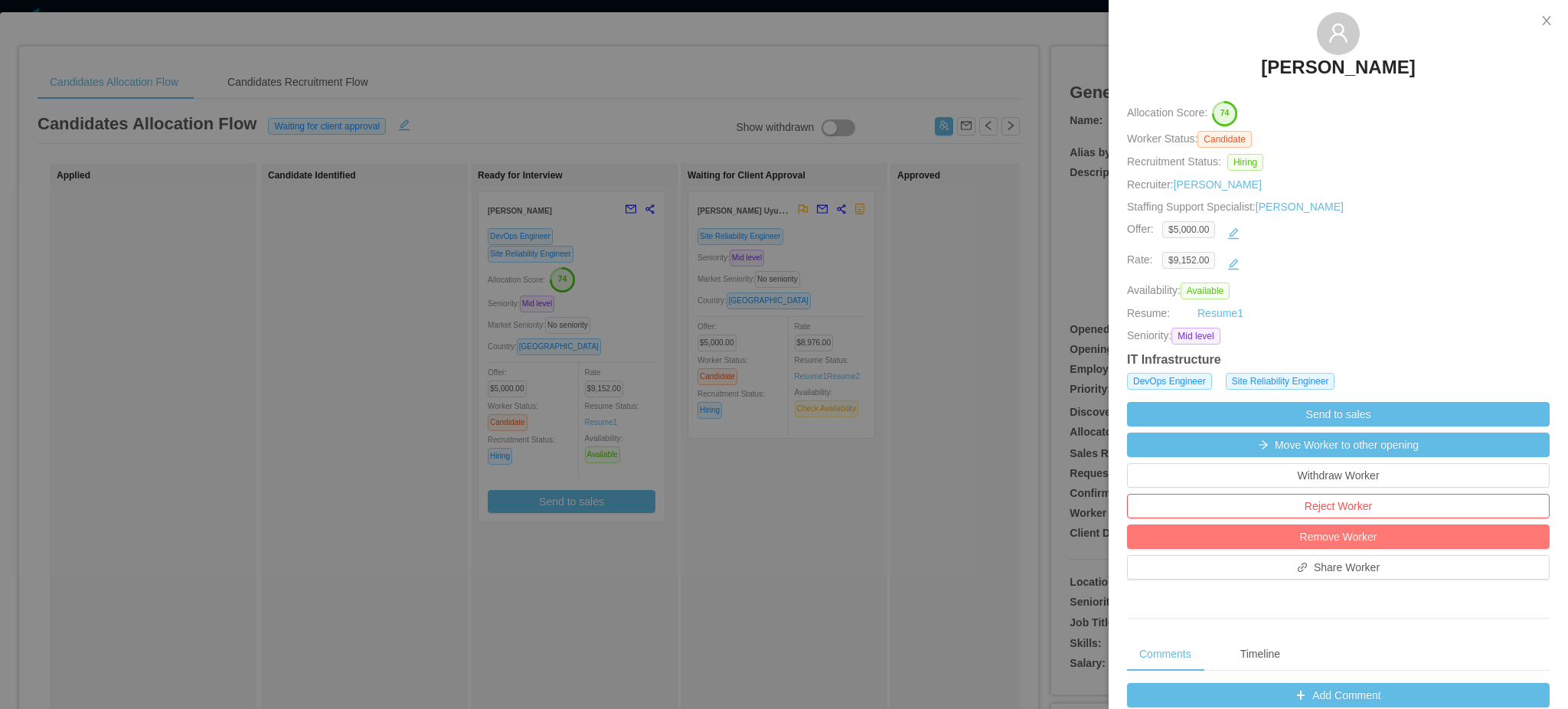
scroll to position [0, 0]
